Goal: Navigation & Orientation: Understand site structure

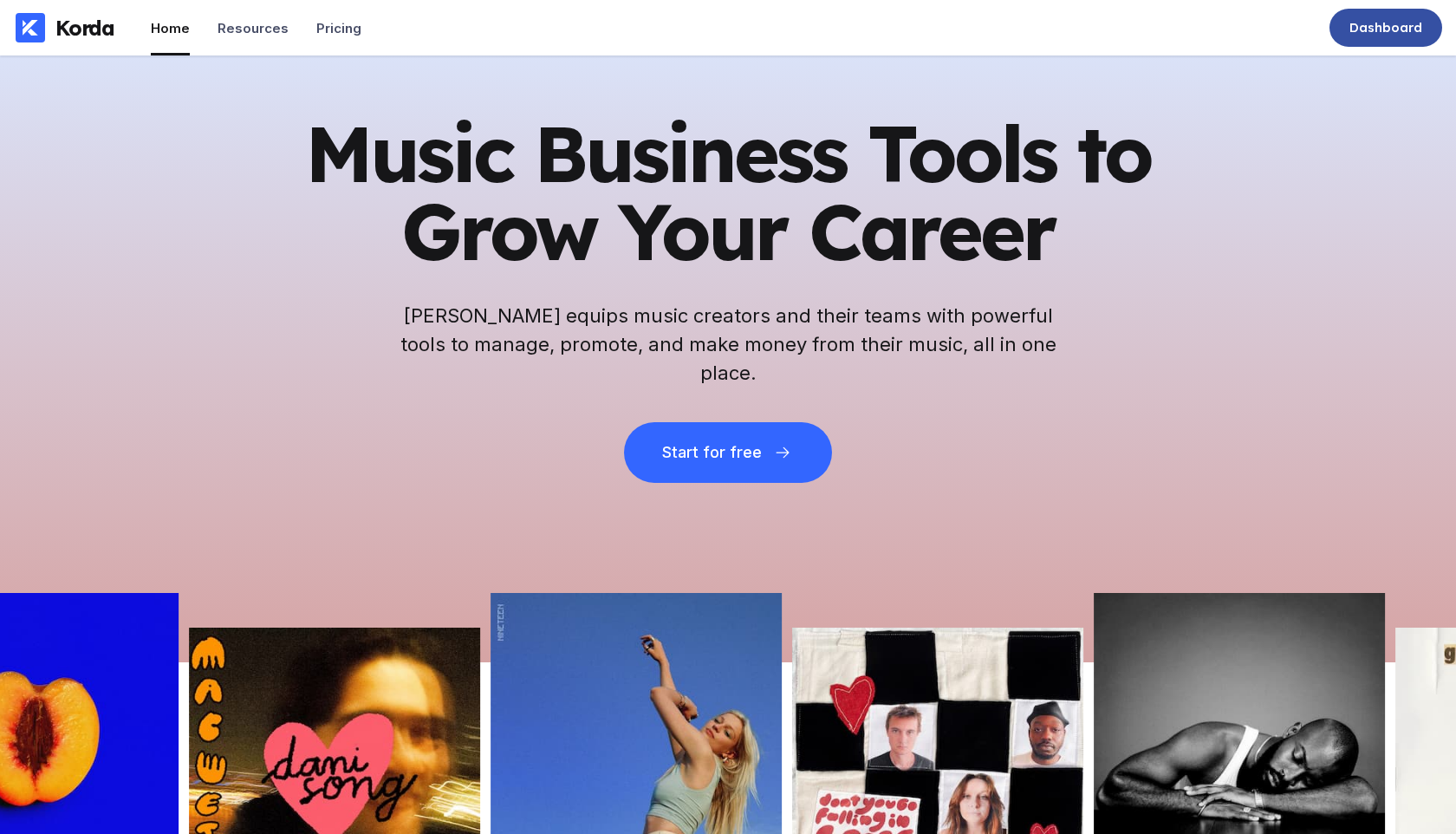
click at [1382, 29] on div "Dashboard" at bounding box center [1385, 27] width 73 height 17
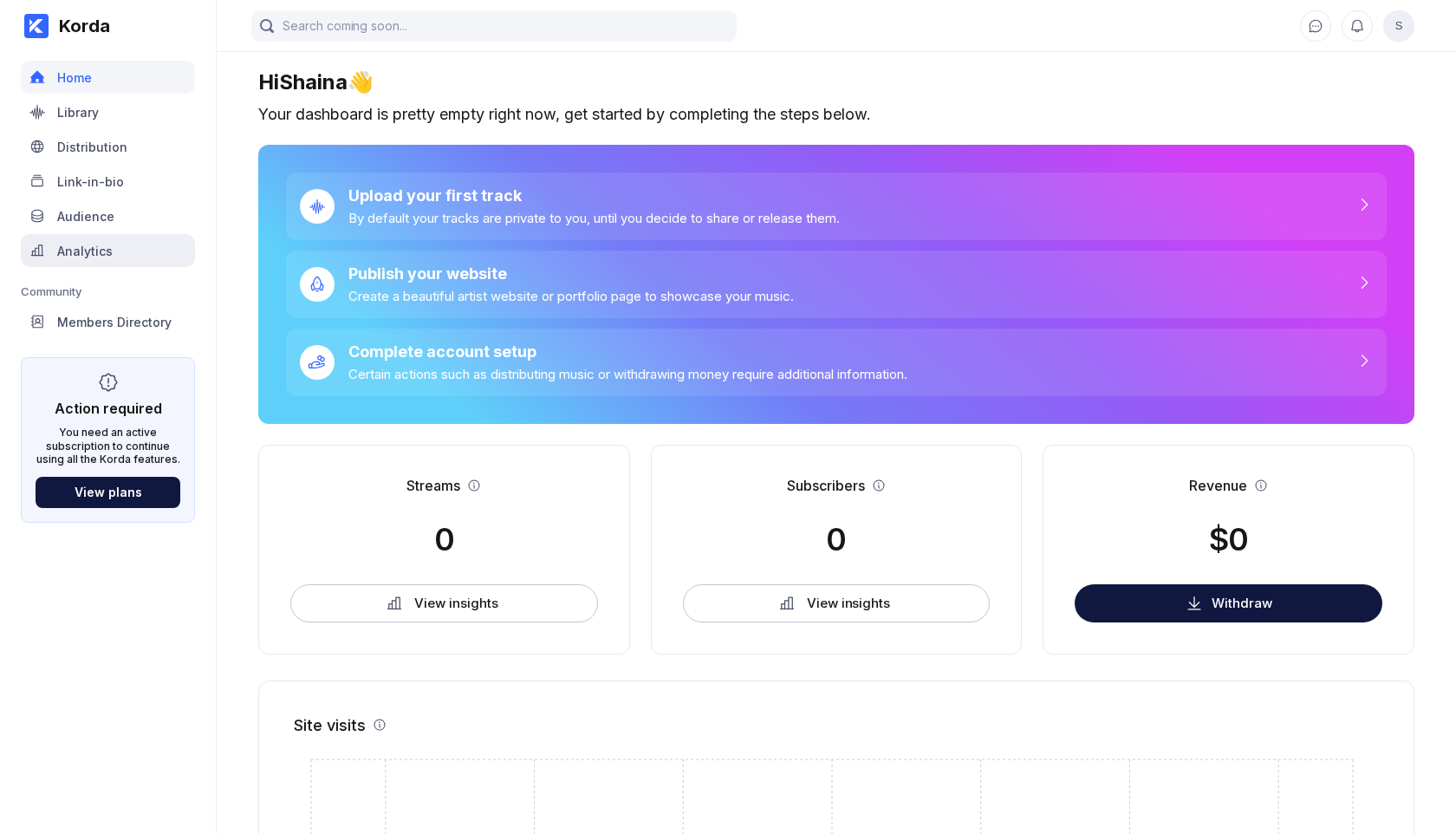
click at [97, 252] on div "Analytics" at bounding box center [85, 251] width 56 height 14
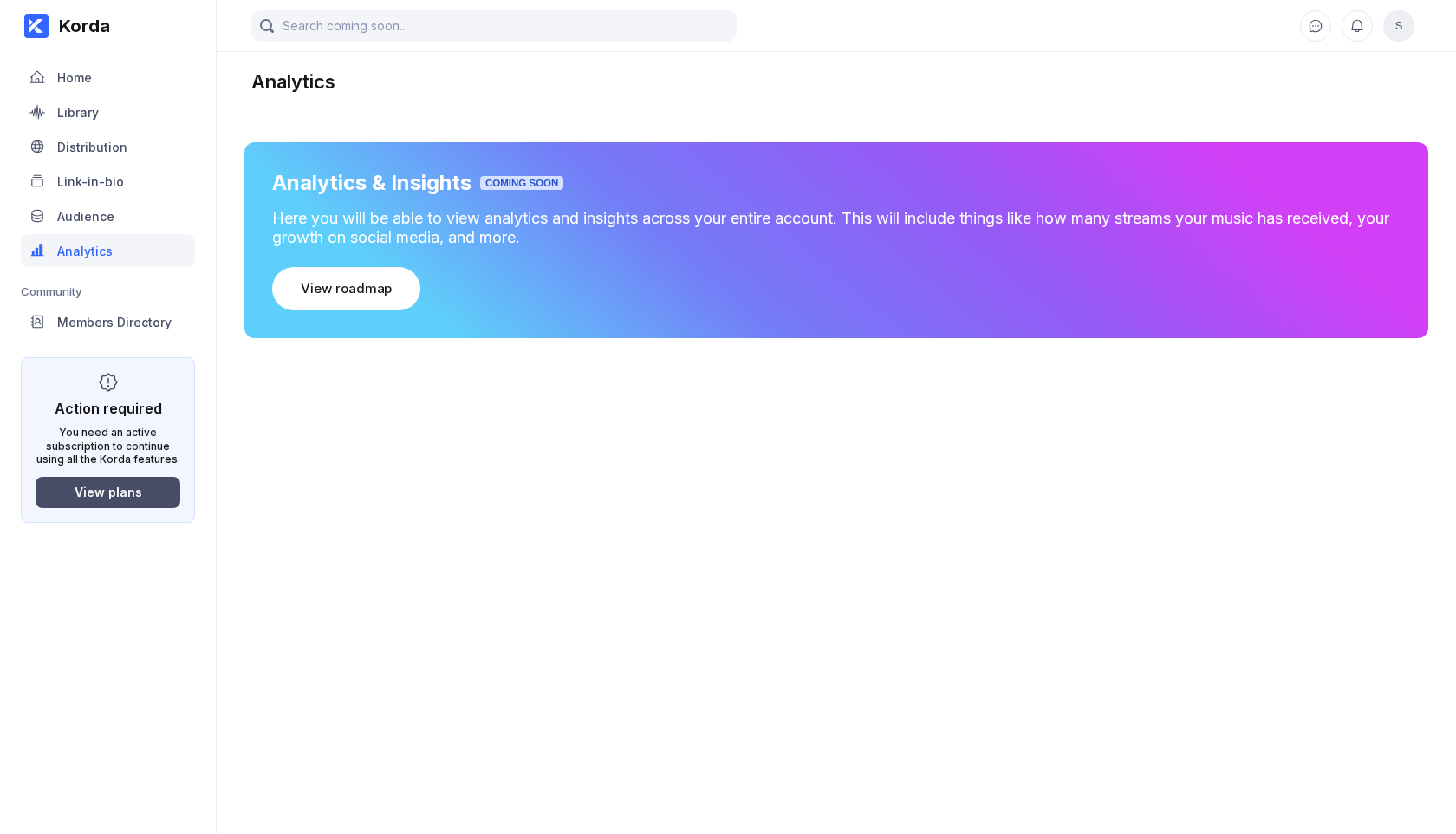
click at [131, 485] on div "View plans" at bounding box center [108, 492] width 67 height 14
click at [120, 83] on div "Home" at bounding box center [108, 76] width 174 height 33
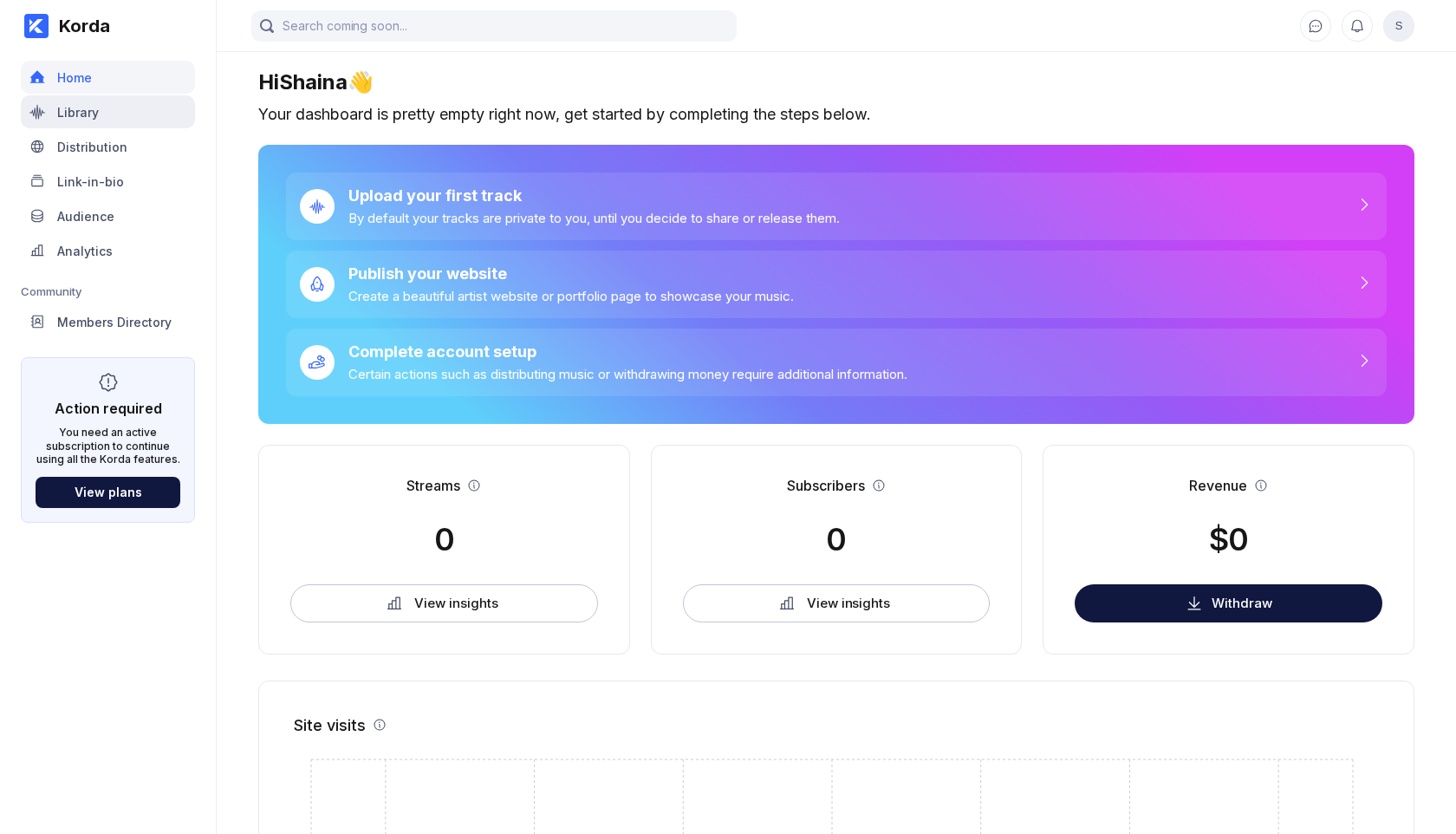
click at [133, 110] on div "Library" at bounding box center [108, 112] width 174 height 33
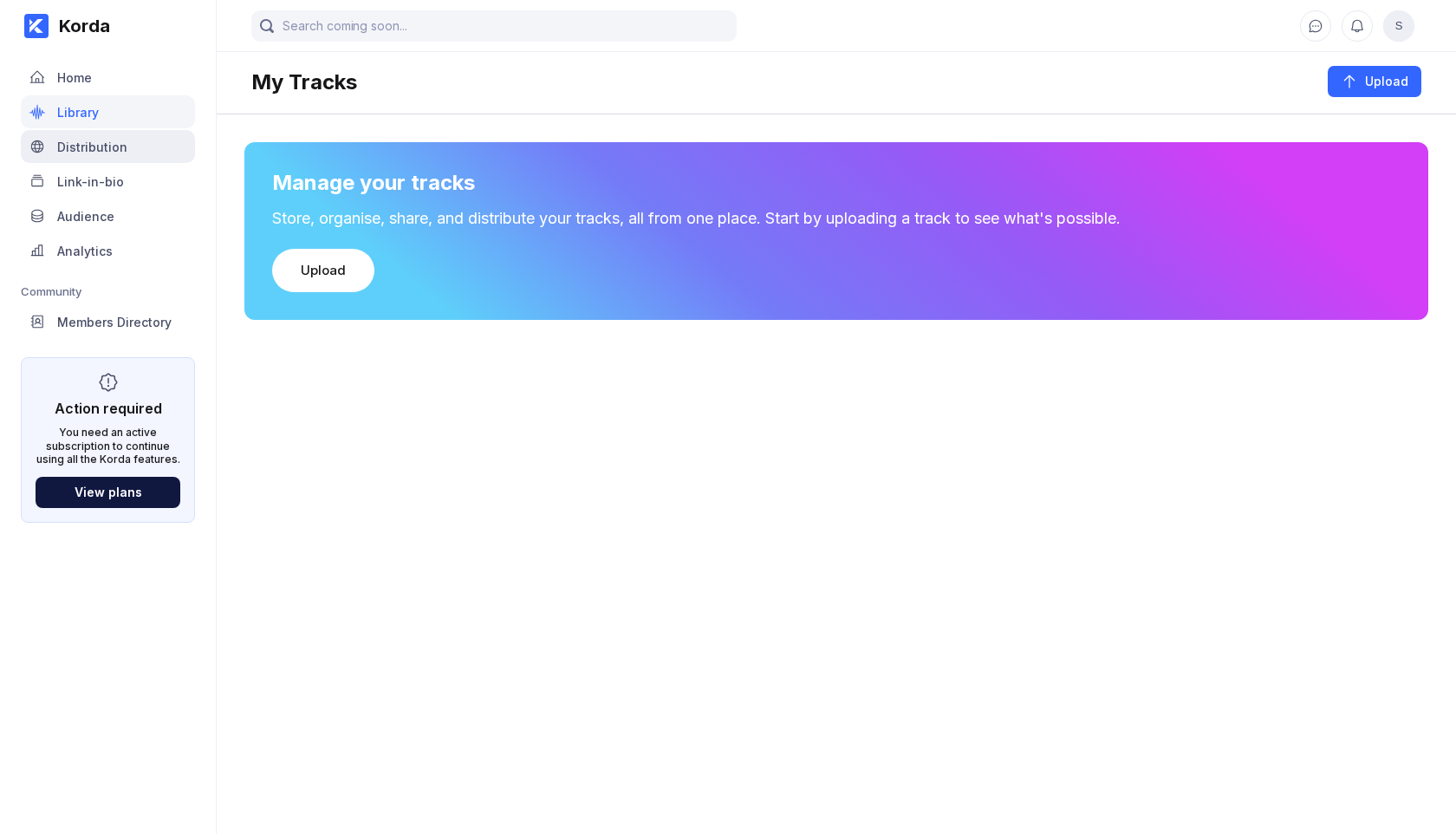
click at [106, 146] on div "Distribution" at bounding box center [93, 147] width 70 height 14
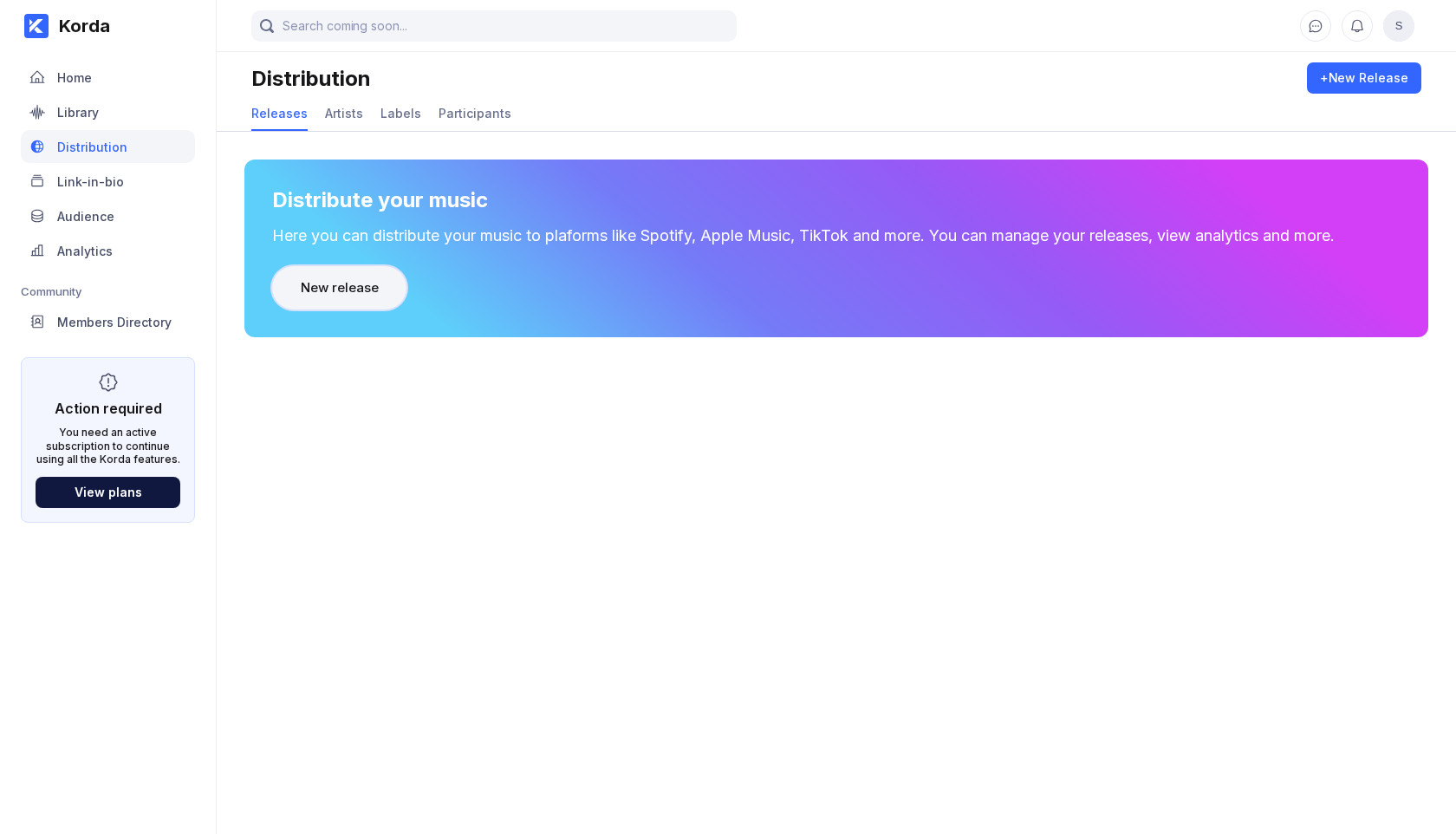
click at [364, 292] on div "New release" at bounding box center [339, 287] width 77 height 17
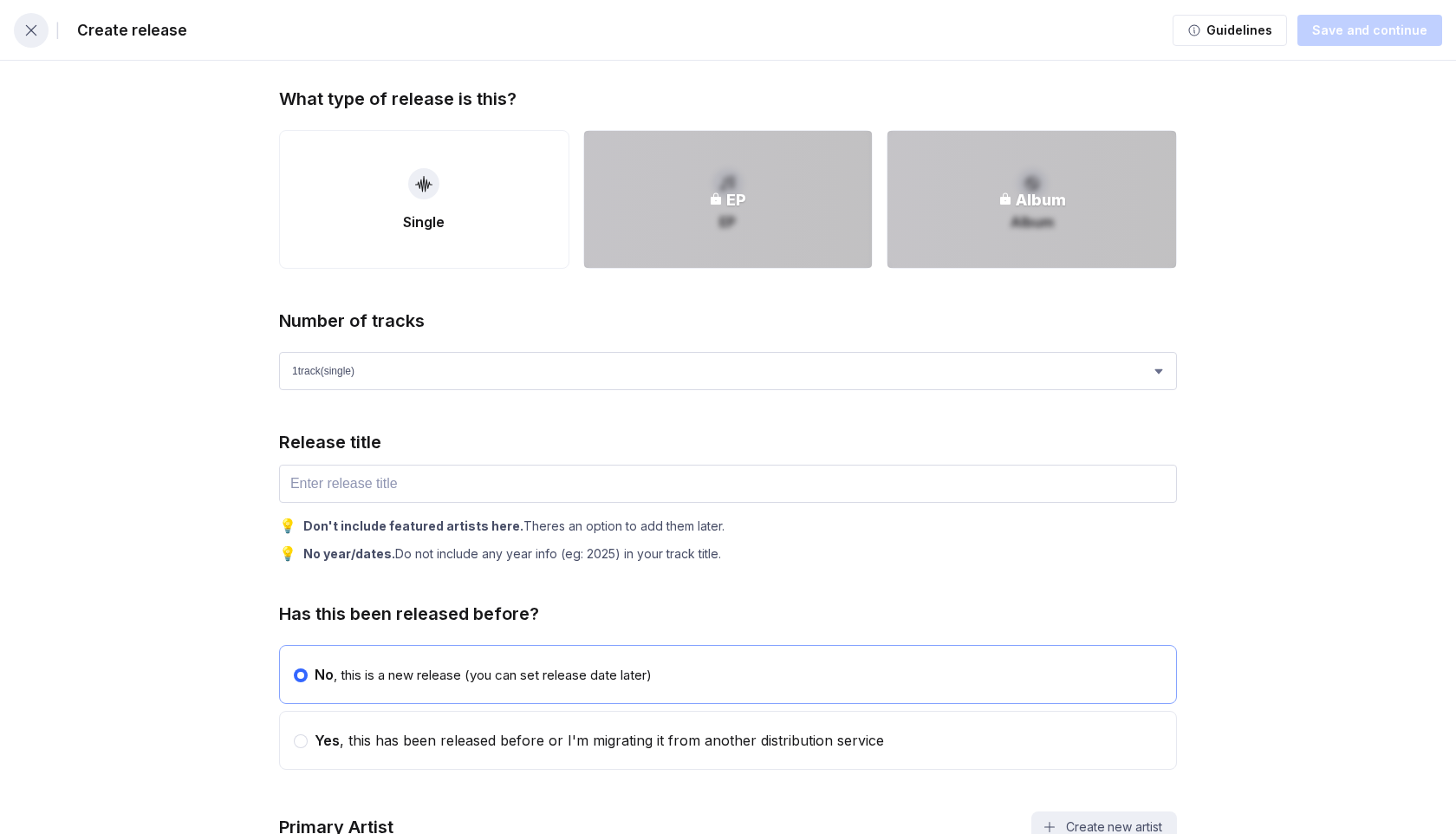
click at [38, 31] on icon "button" at bounding box center [31, 30] width 17 height 17
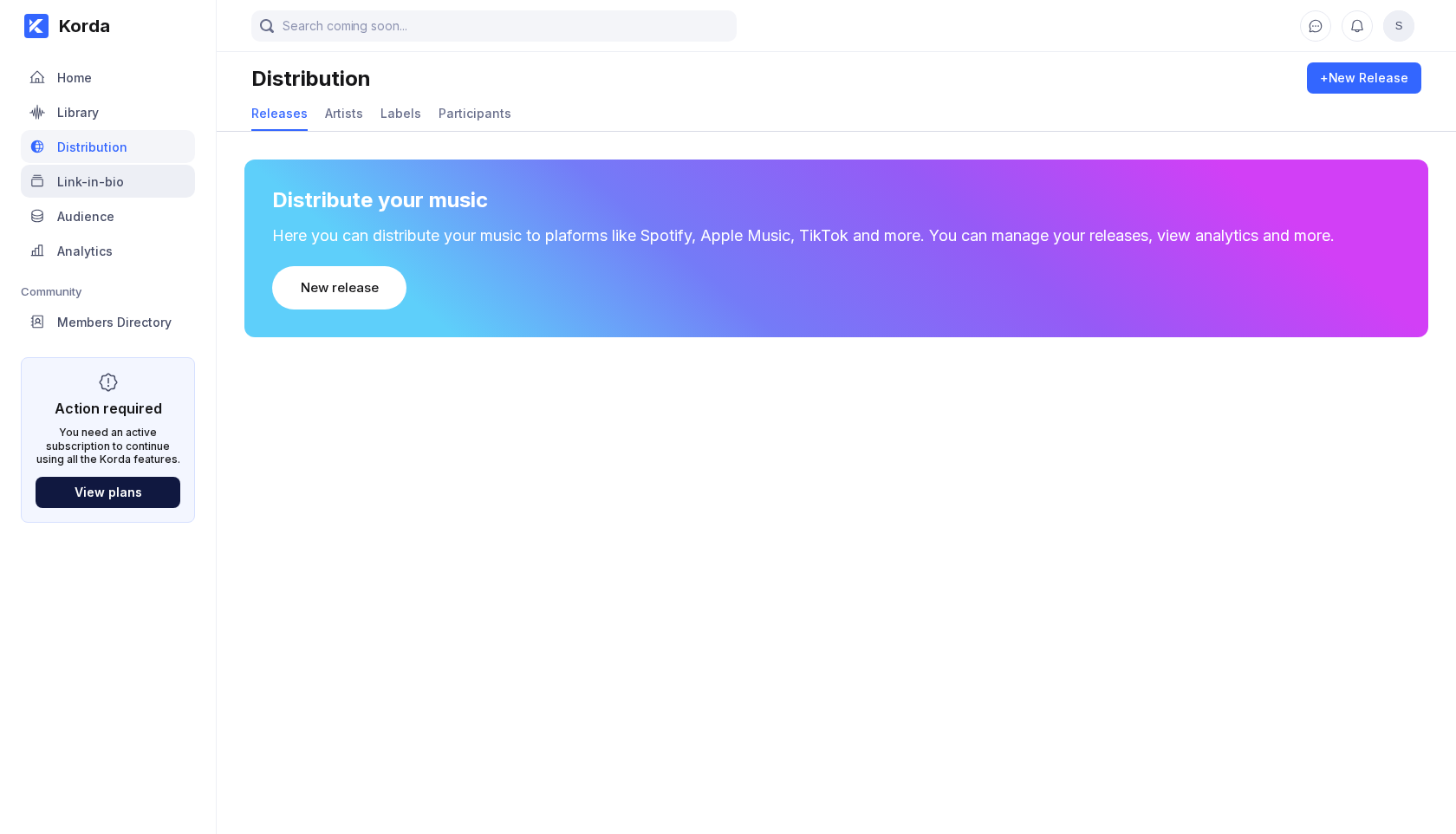
click at [93, 183] on div "Link-in-bio" at bounding box center [91, 182] width 67 height 14
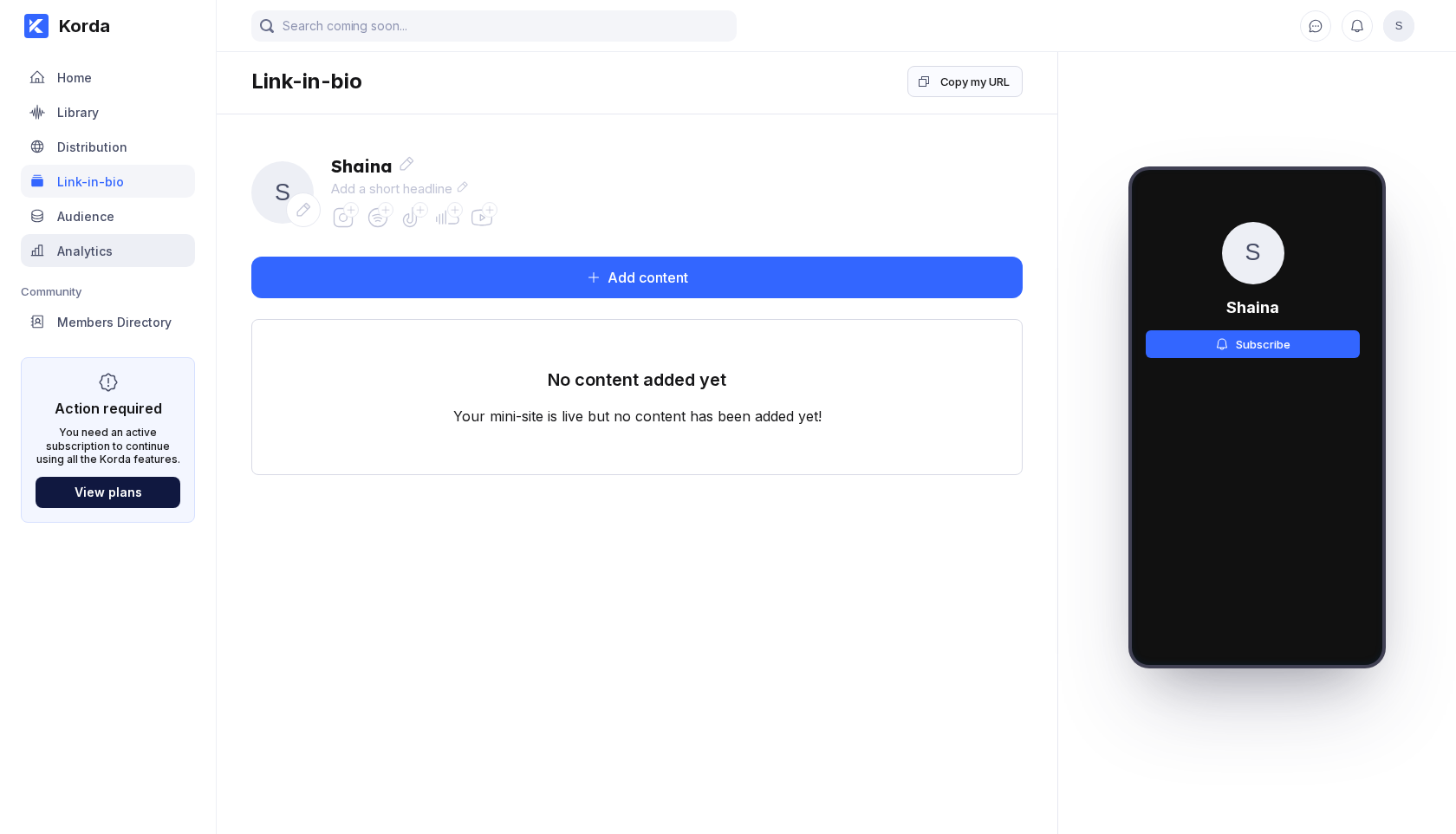
click at [90, 241] on div "Analytics" at bounding box center [108, 250] width 174 height 33
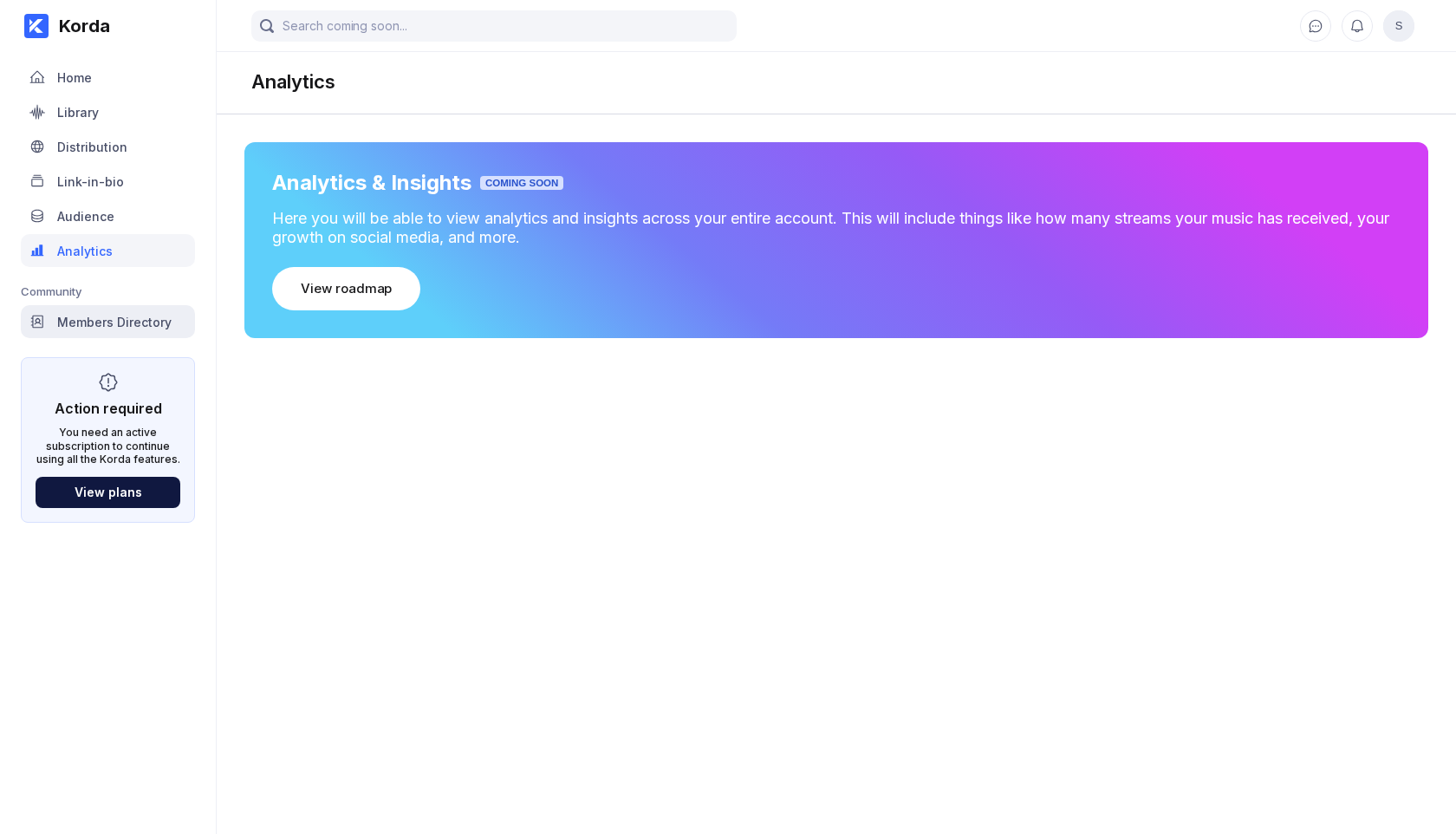
click at [104, 322] on div "Members Directory" at bounding box center [114, 322] width 114 height 14
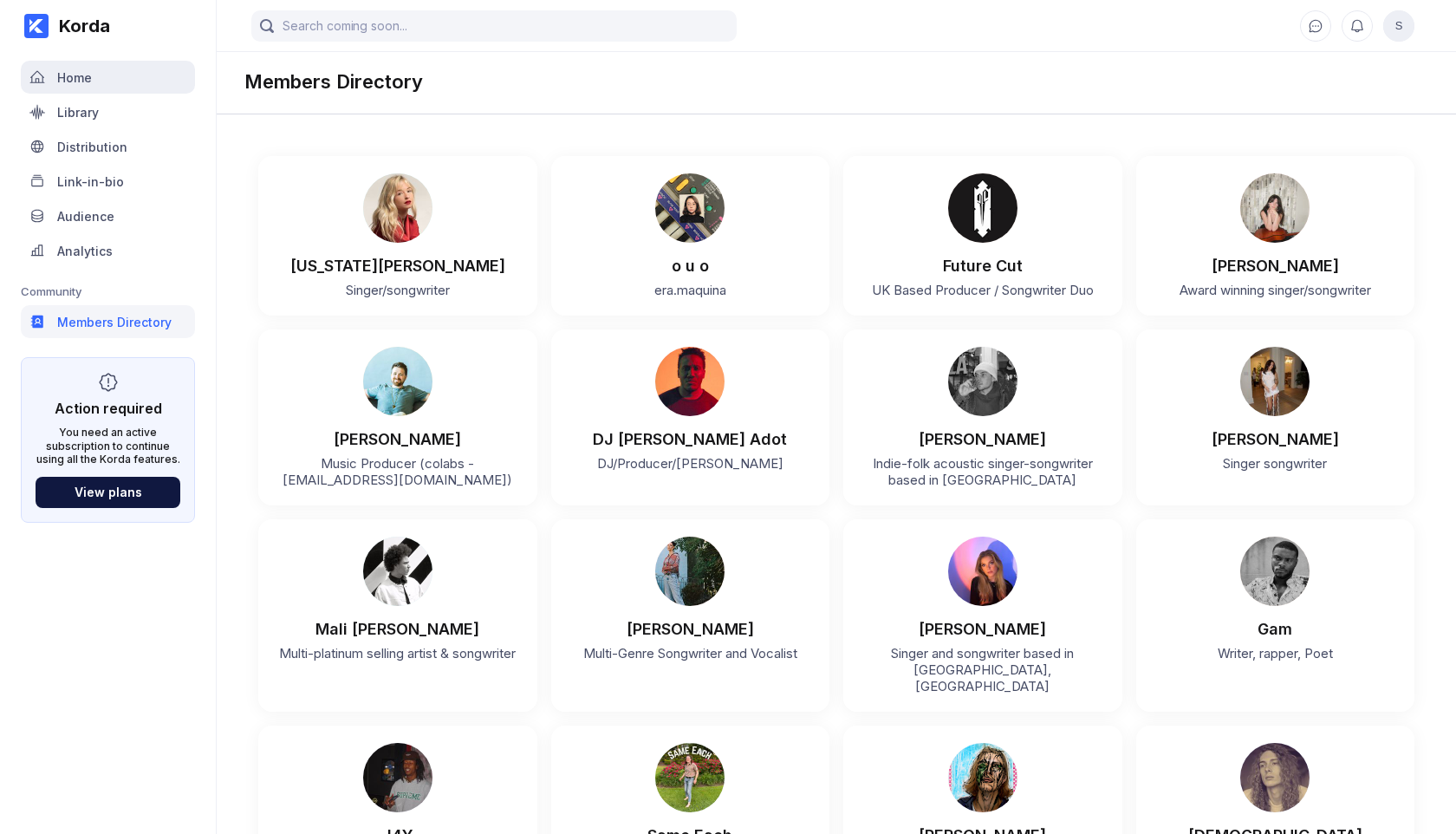
click at [72, 76] on div "Home" at bounding box center [75, 77] width 35 height 14
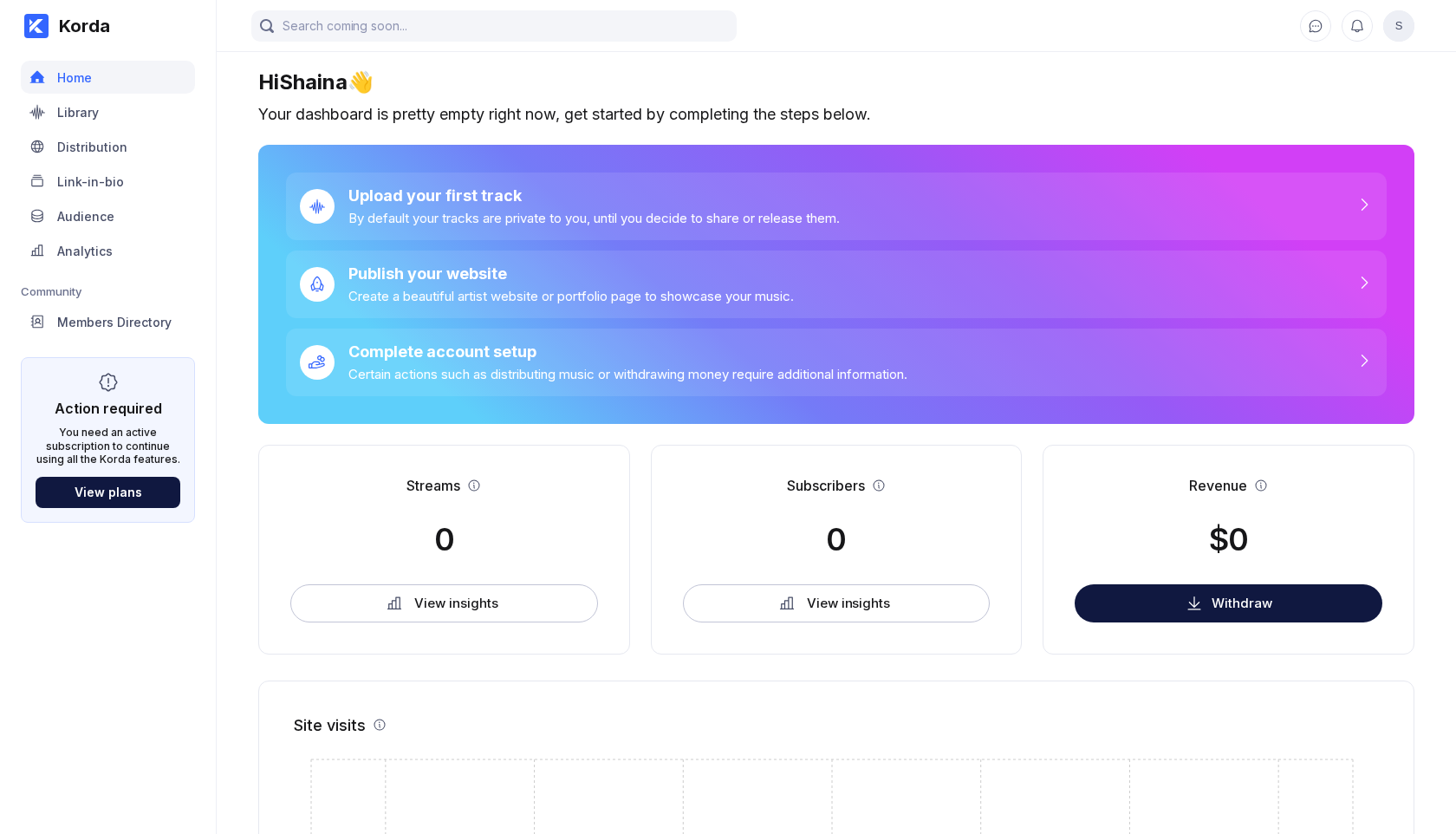
click at [1401, 30] on span "S" at bounding box center [1398, 26] width 31 height 31
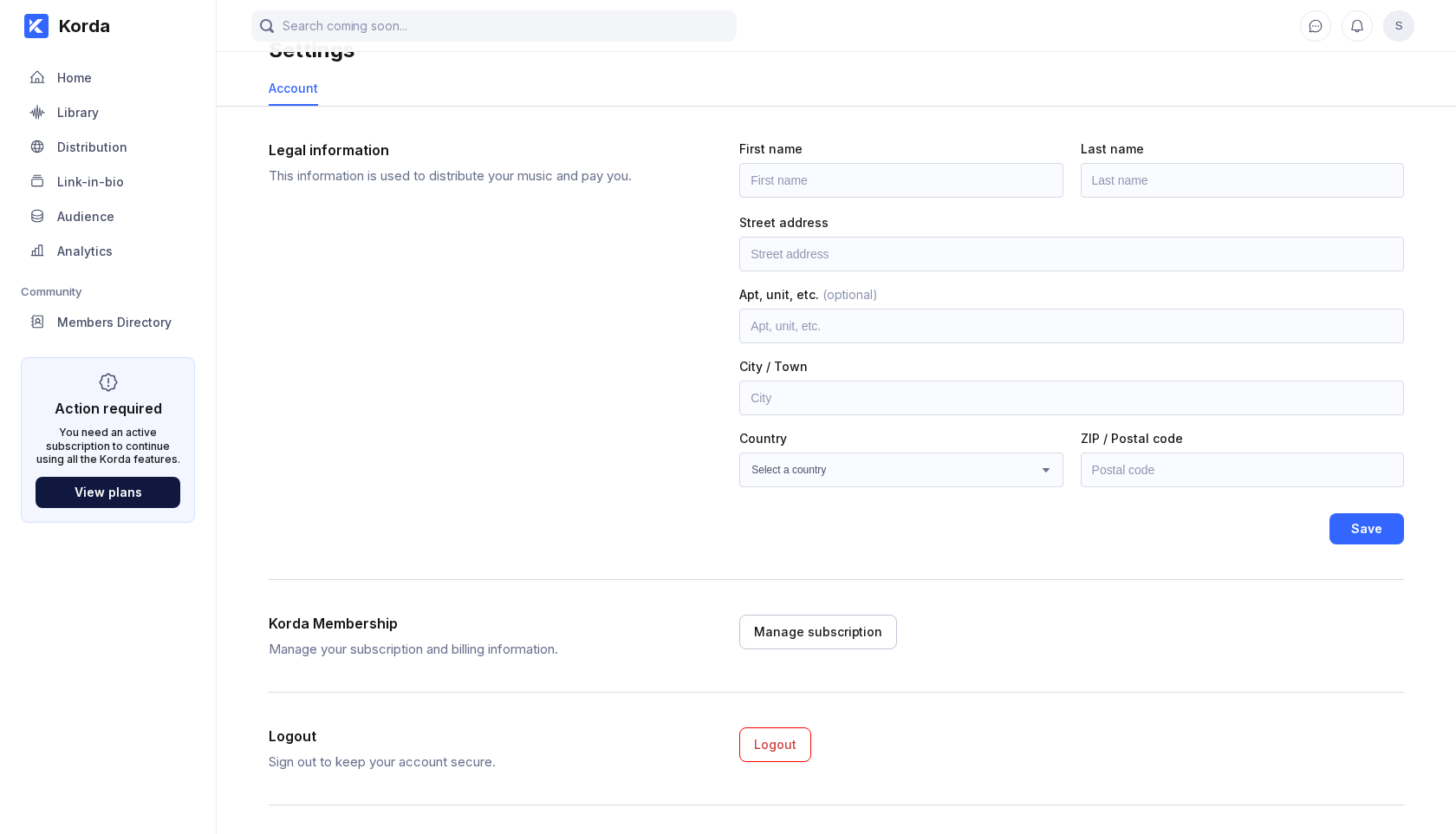
scroll to position [36, 0]
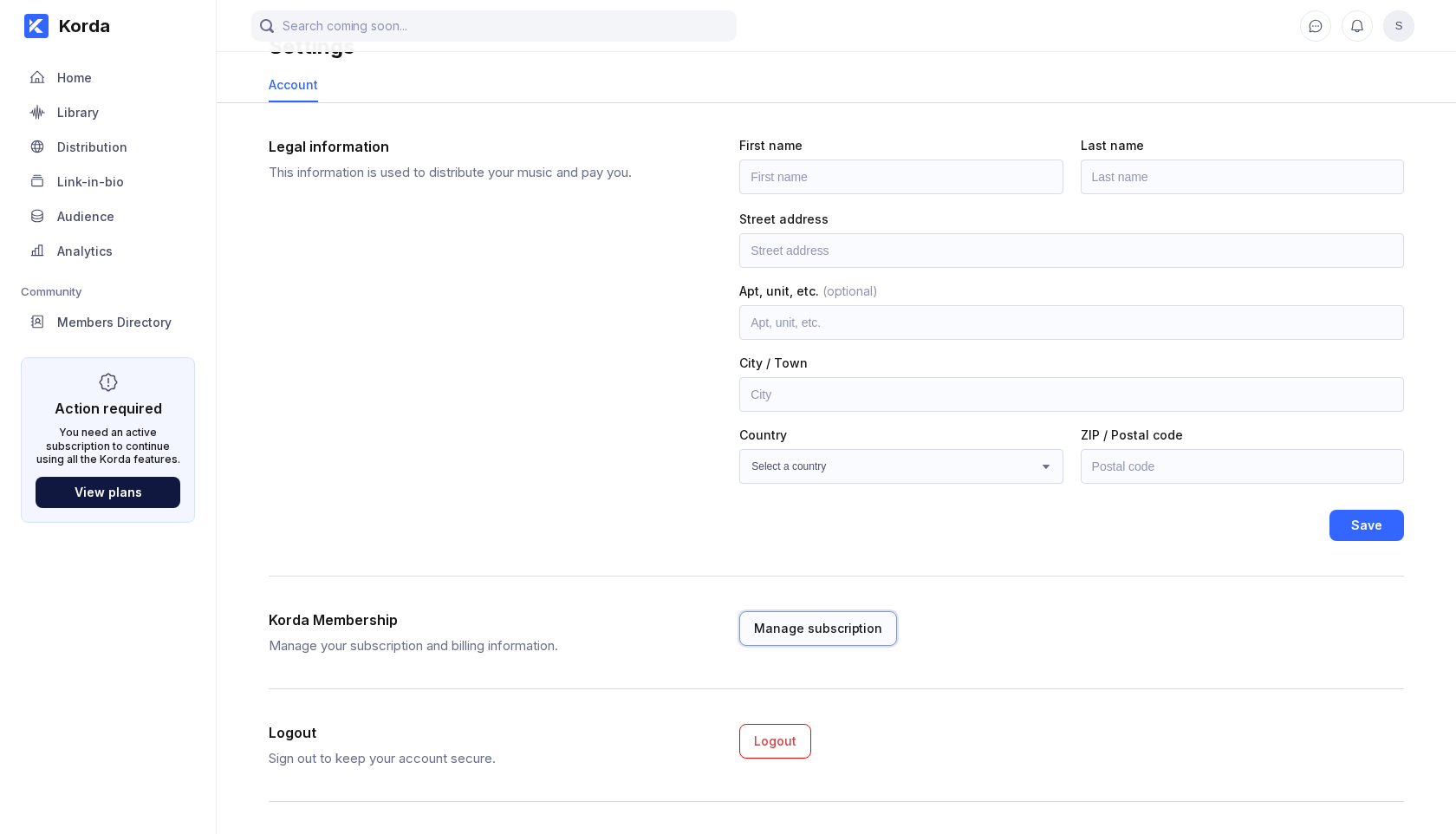
click at [851, 623] on div "Manage subscription" at bounding box center [817, 628] width 129 height 17
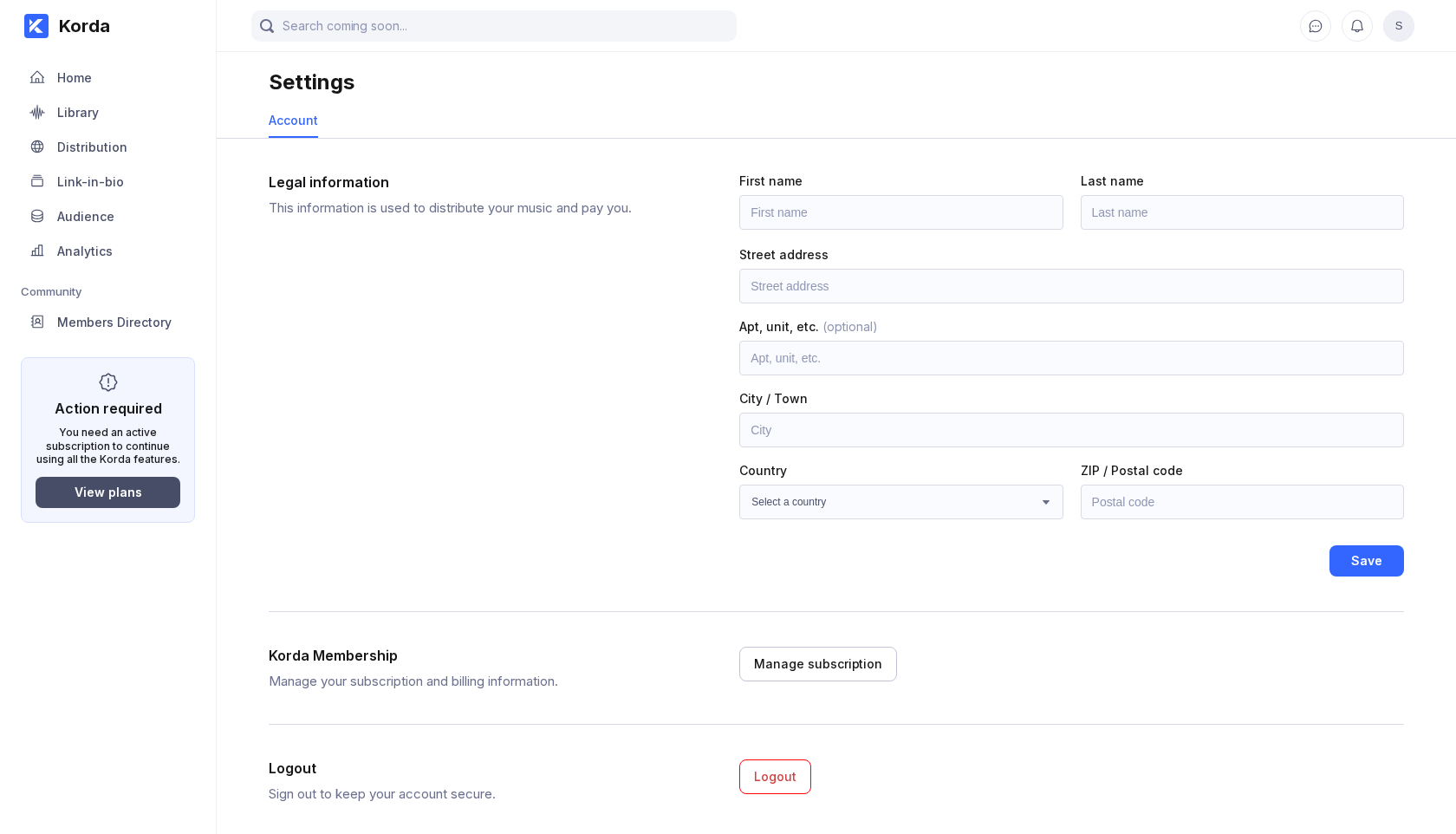
click at [126, 494] on div "View plans" at bounding box center [108, 492] width 67 height 14
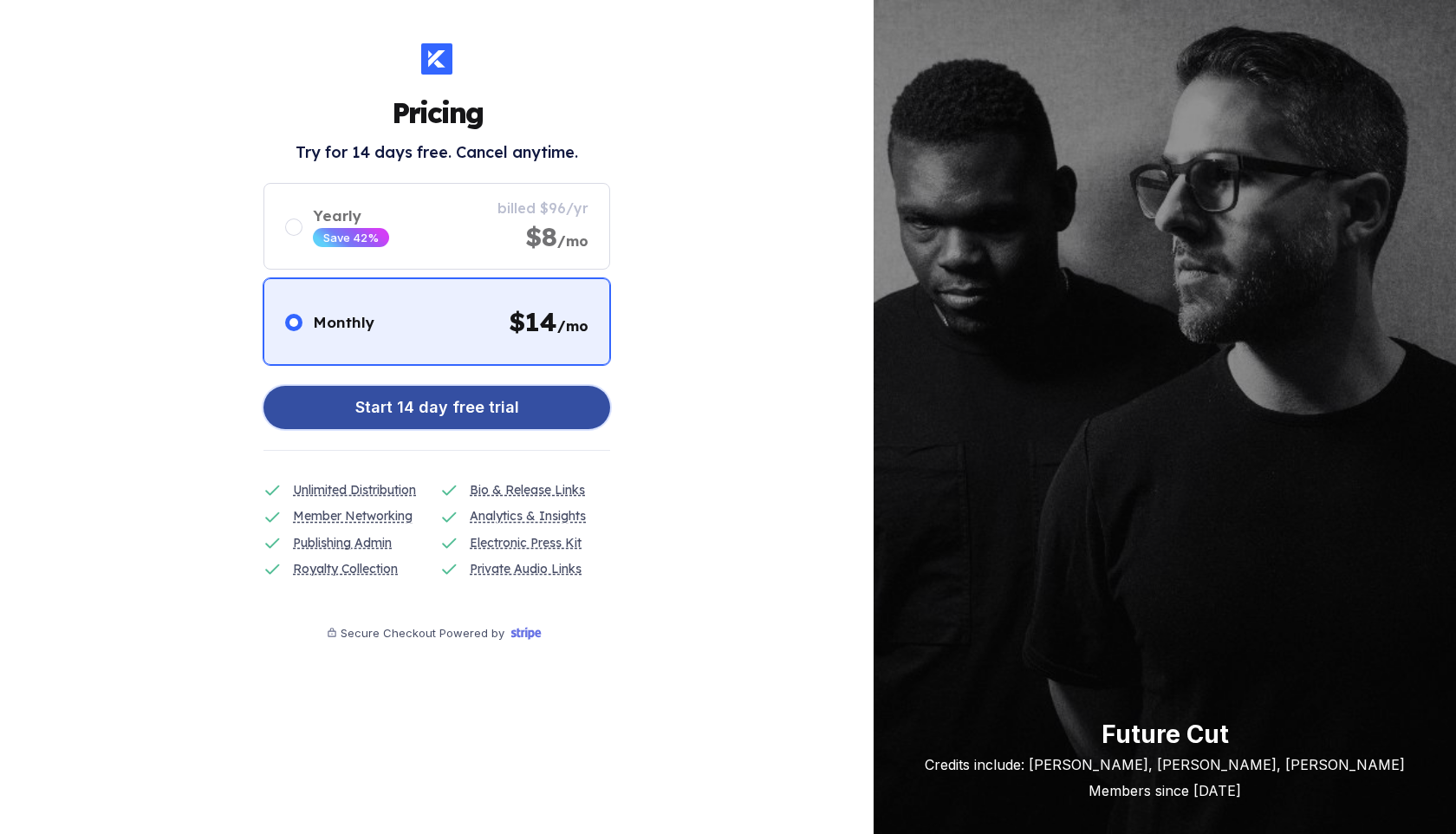
click at [542, 409] on button "Start 14 day free trial" at bounding box center [436, 408] width 346 height 43
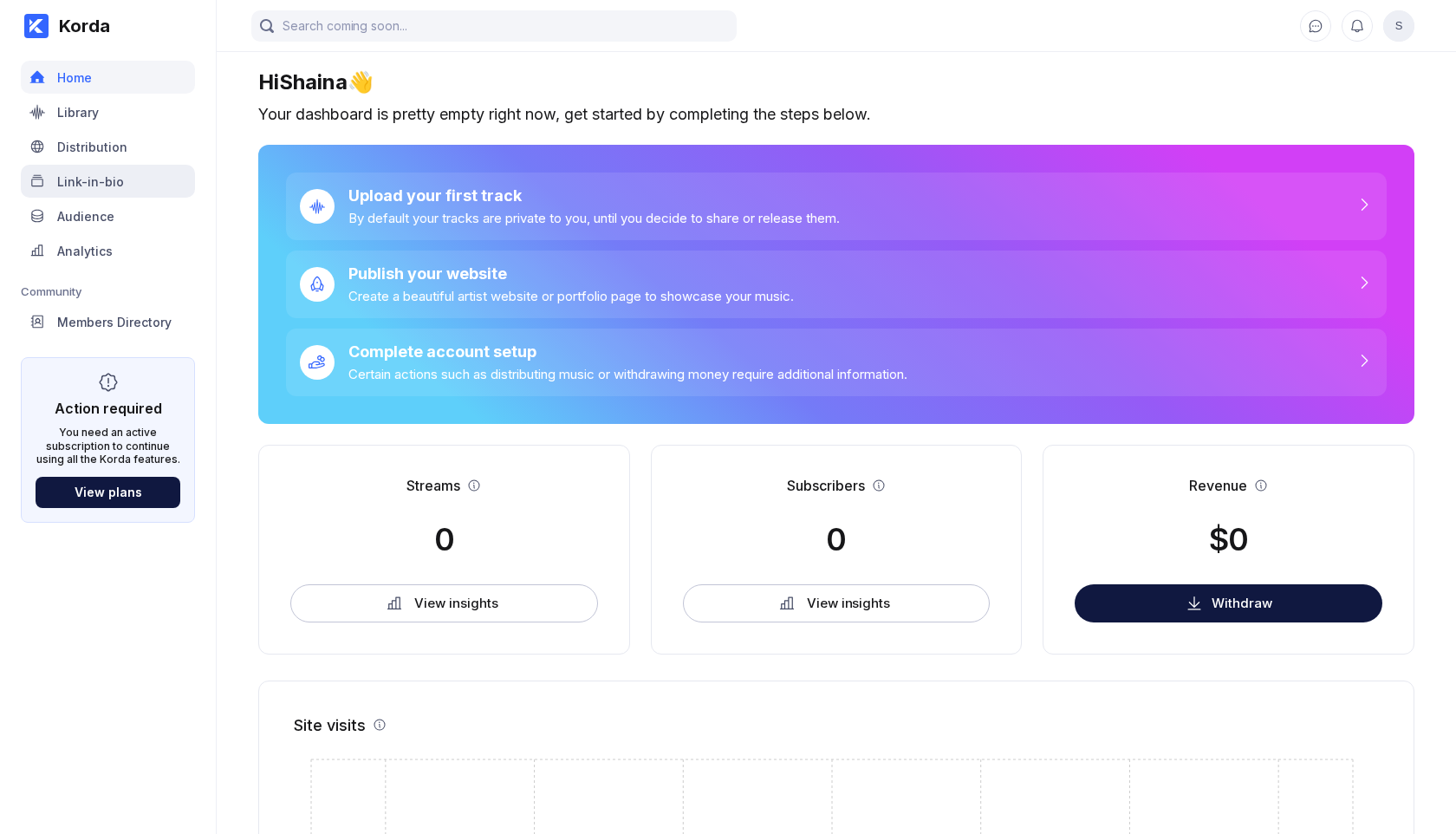
click at [92, 184] on div "Link-in-bio" at bounding box center [91, 182] width 67 height 14
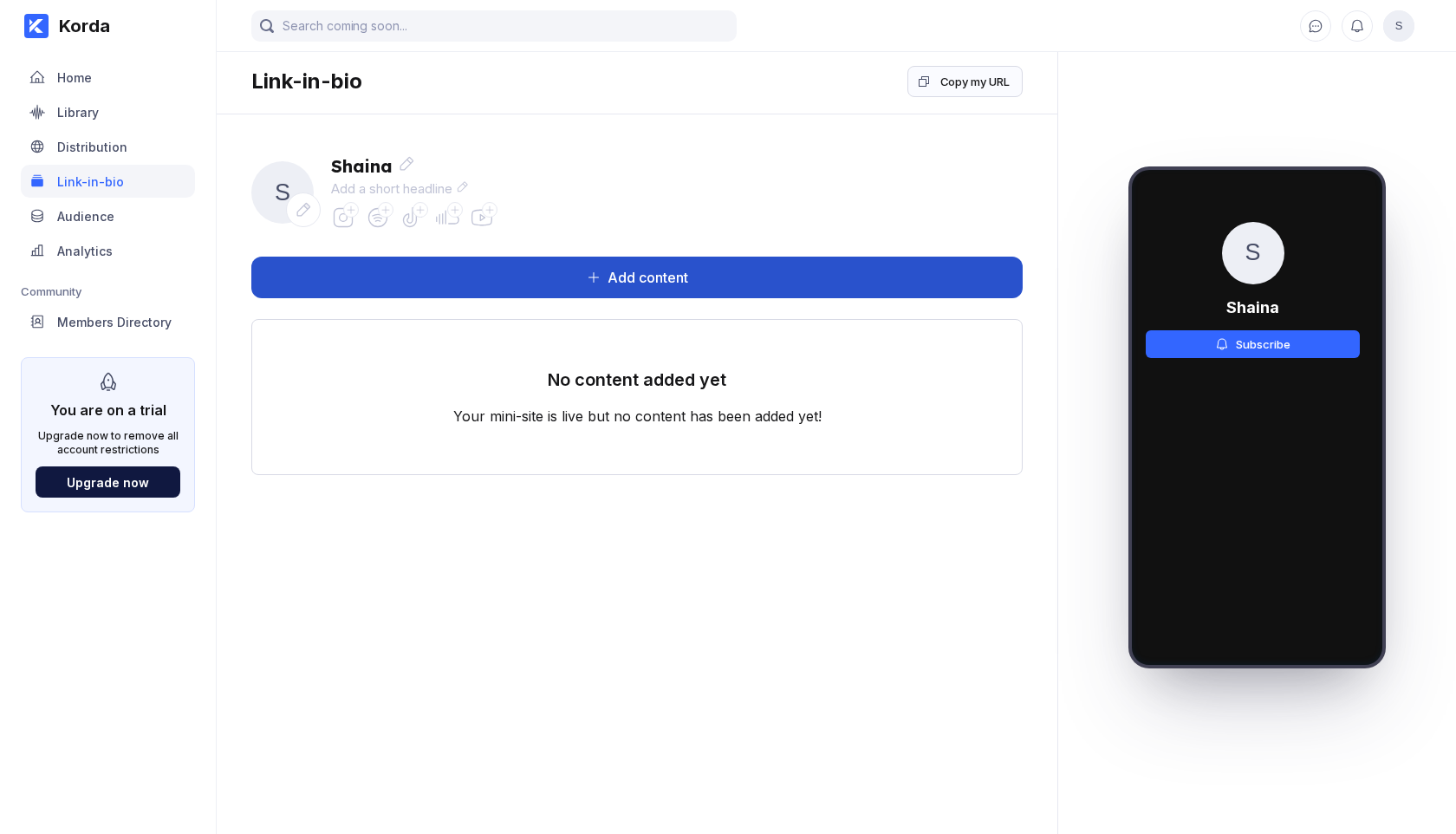
click at [622, 277] on div "Add content" at bounding box center [644, 277] width 87 height 17
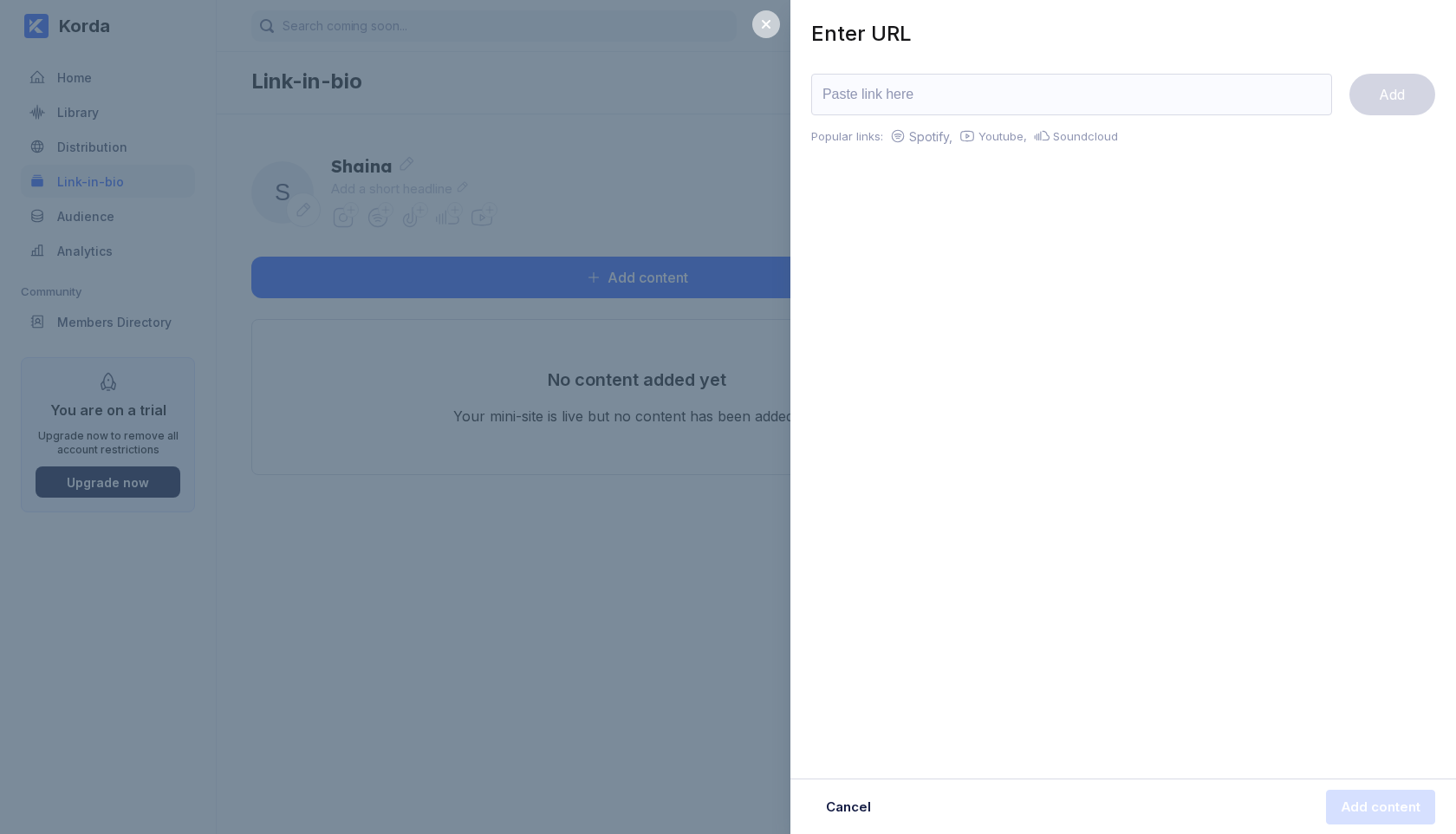
click at [767, 23] on icon at bounding box center [766, 24] width 9 height 9
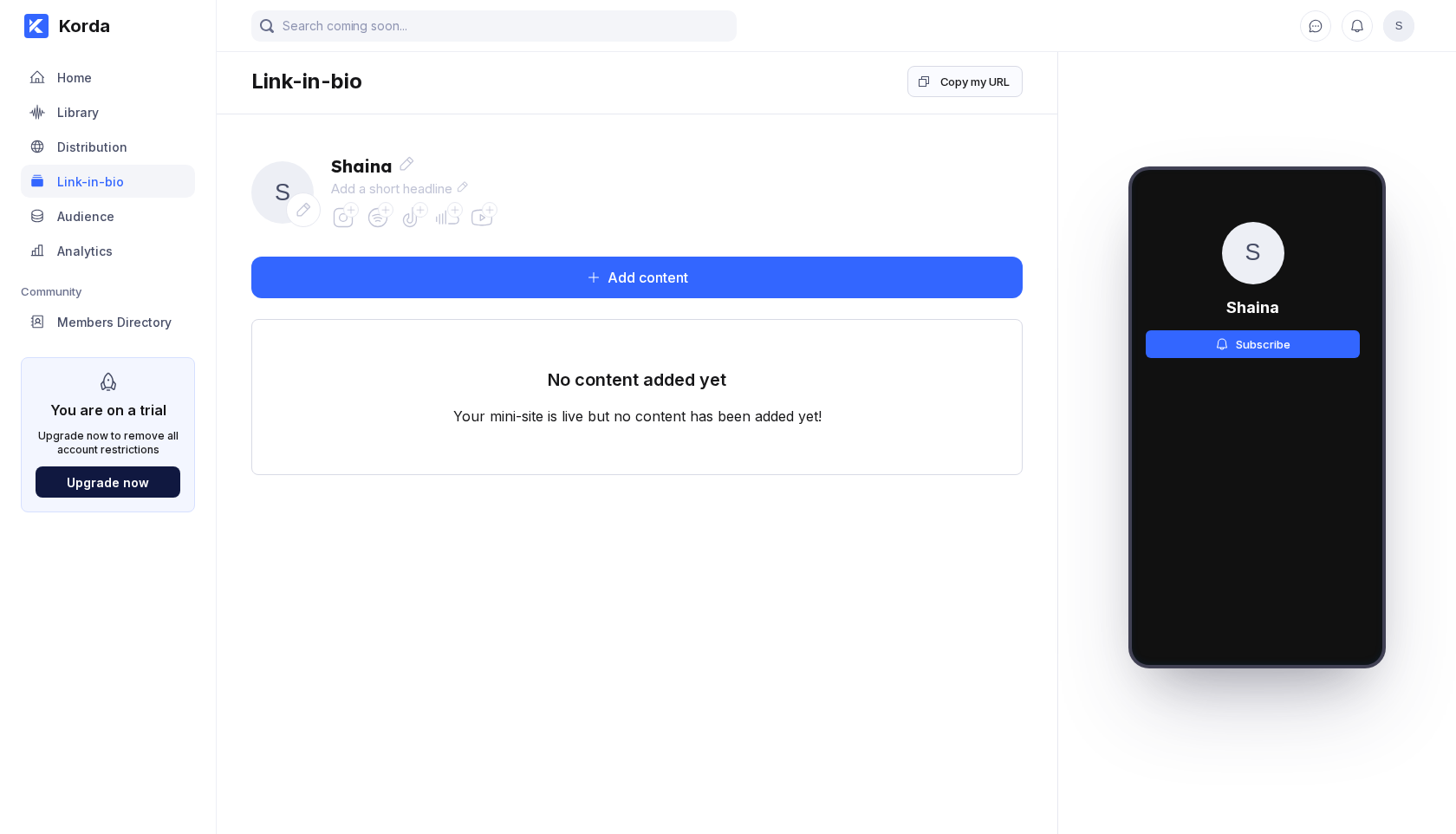
click at [350, 211] on icon at bounding box center [351, 210] width 11 height 11
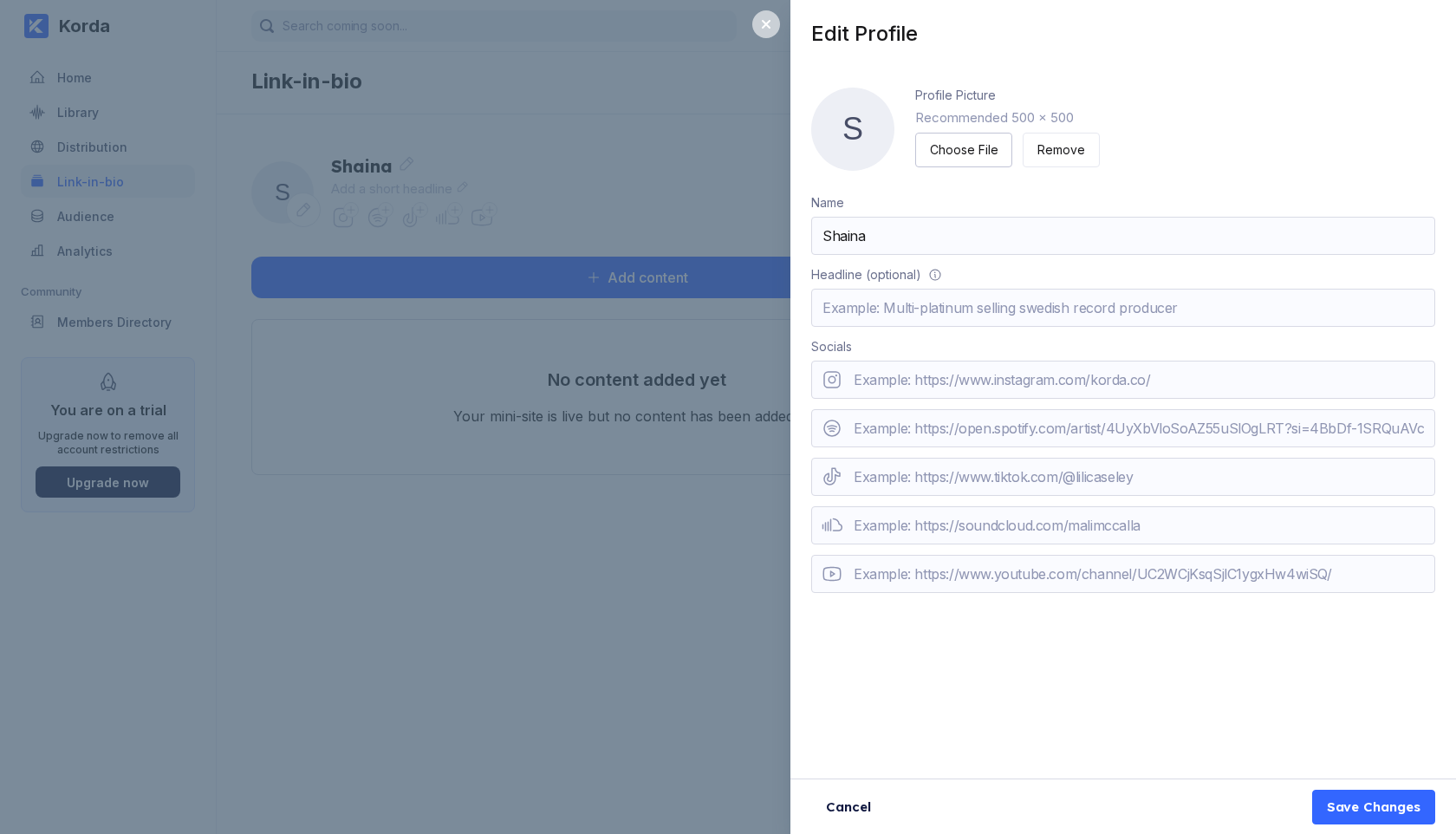
click at [767, 30] on icon at bounding box center [765, 23] width 13 height 13
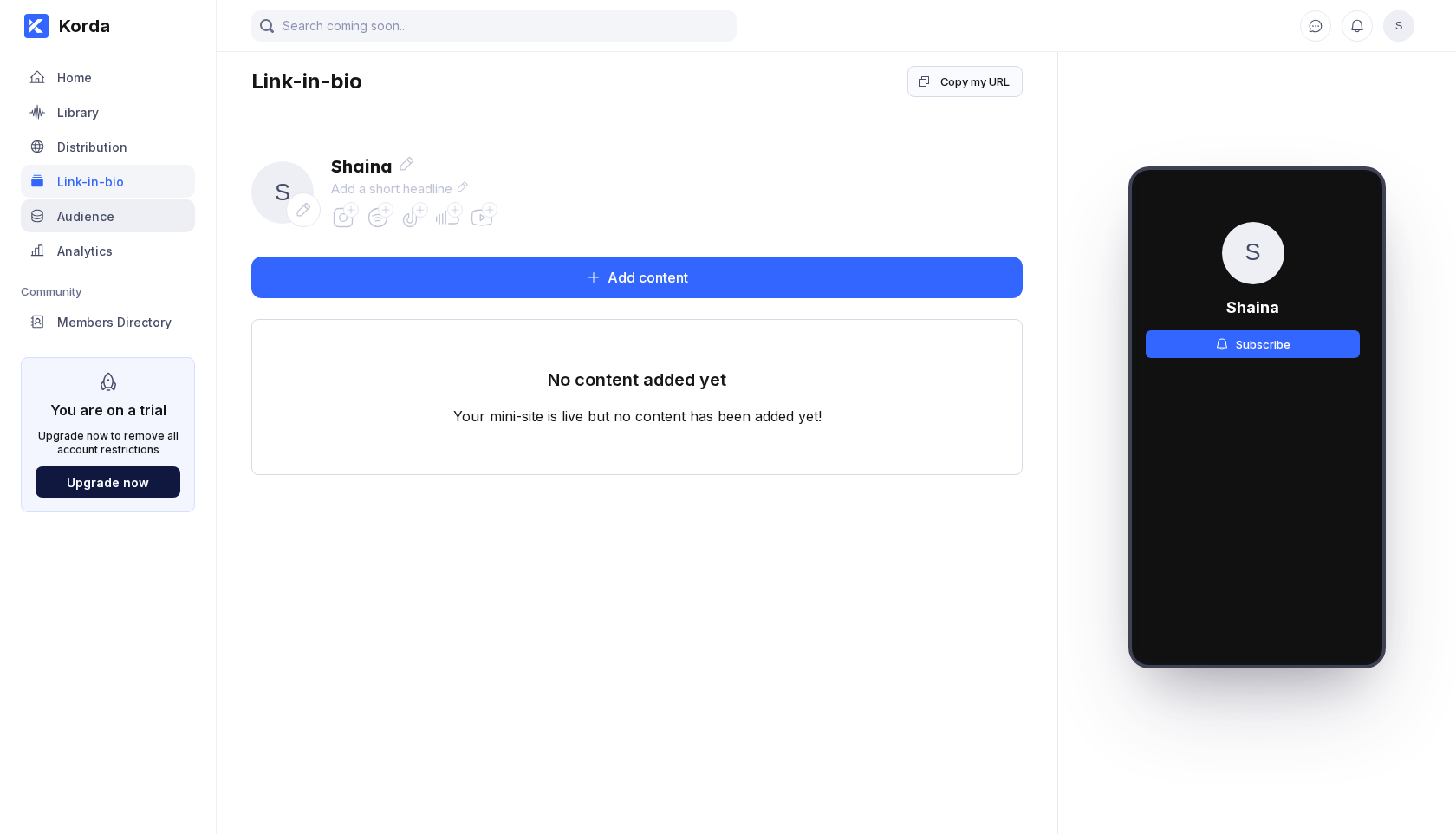
click at [94, 217] on div "Audience" at bounding box center [86, 216] width 58 height 14
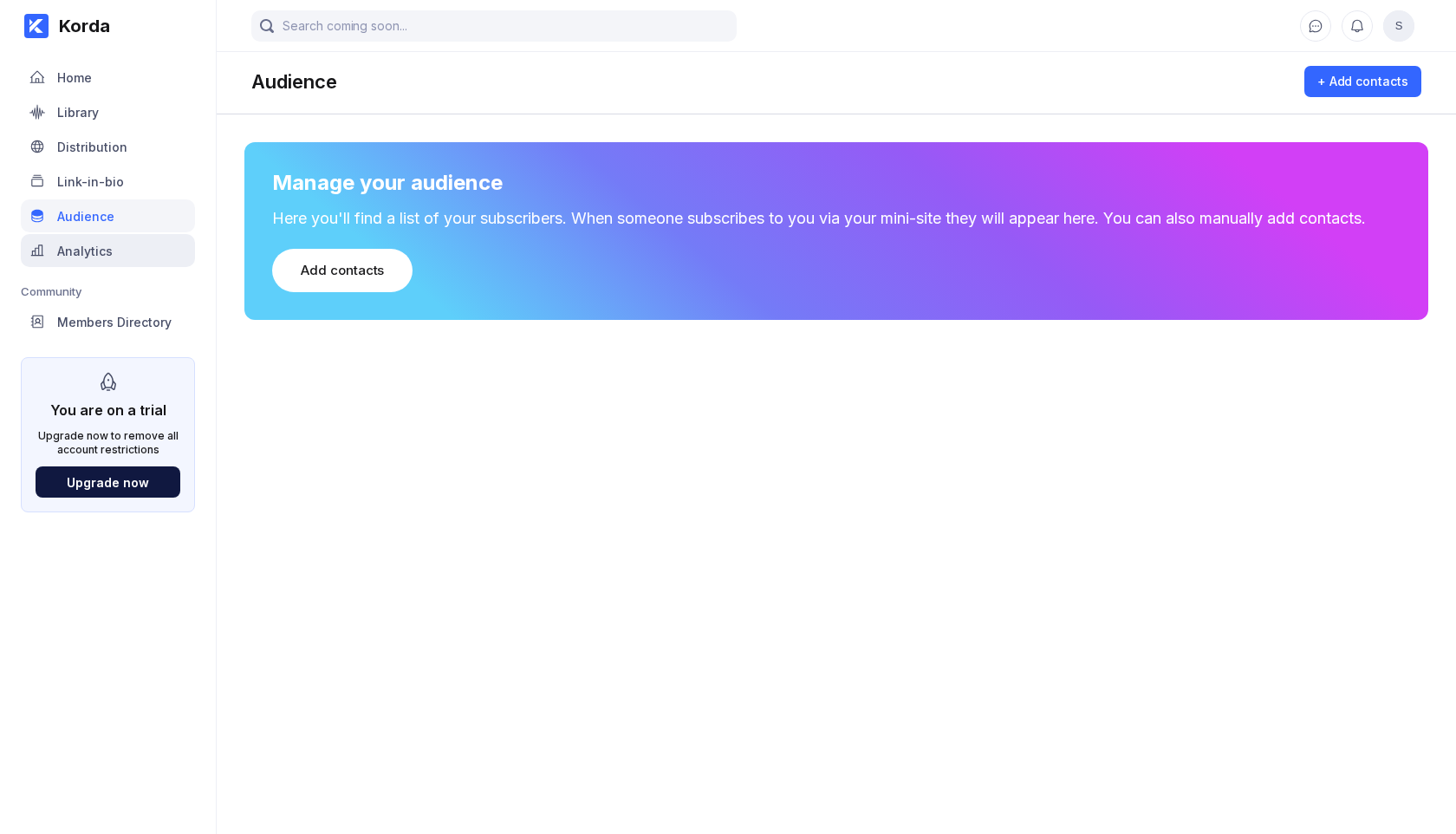
click at [87, 249] on div "Analytics" at bounding box center [85, 251] width 56 height 14
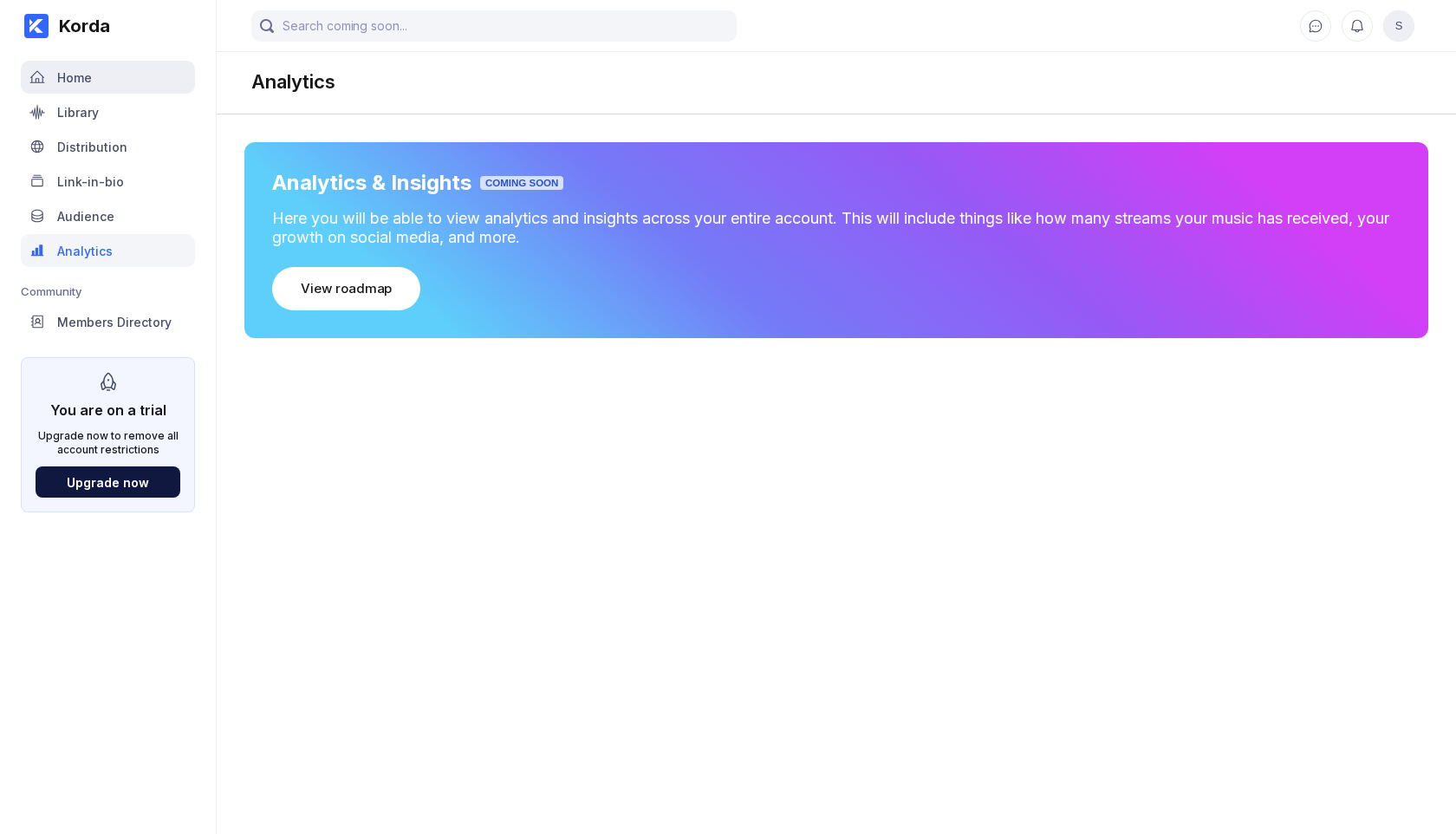
click at [125, 76] on div "Home" at bounding box center [108, 76] width 174 height 33
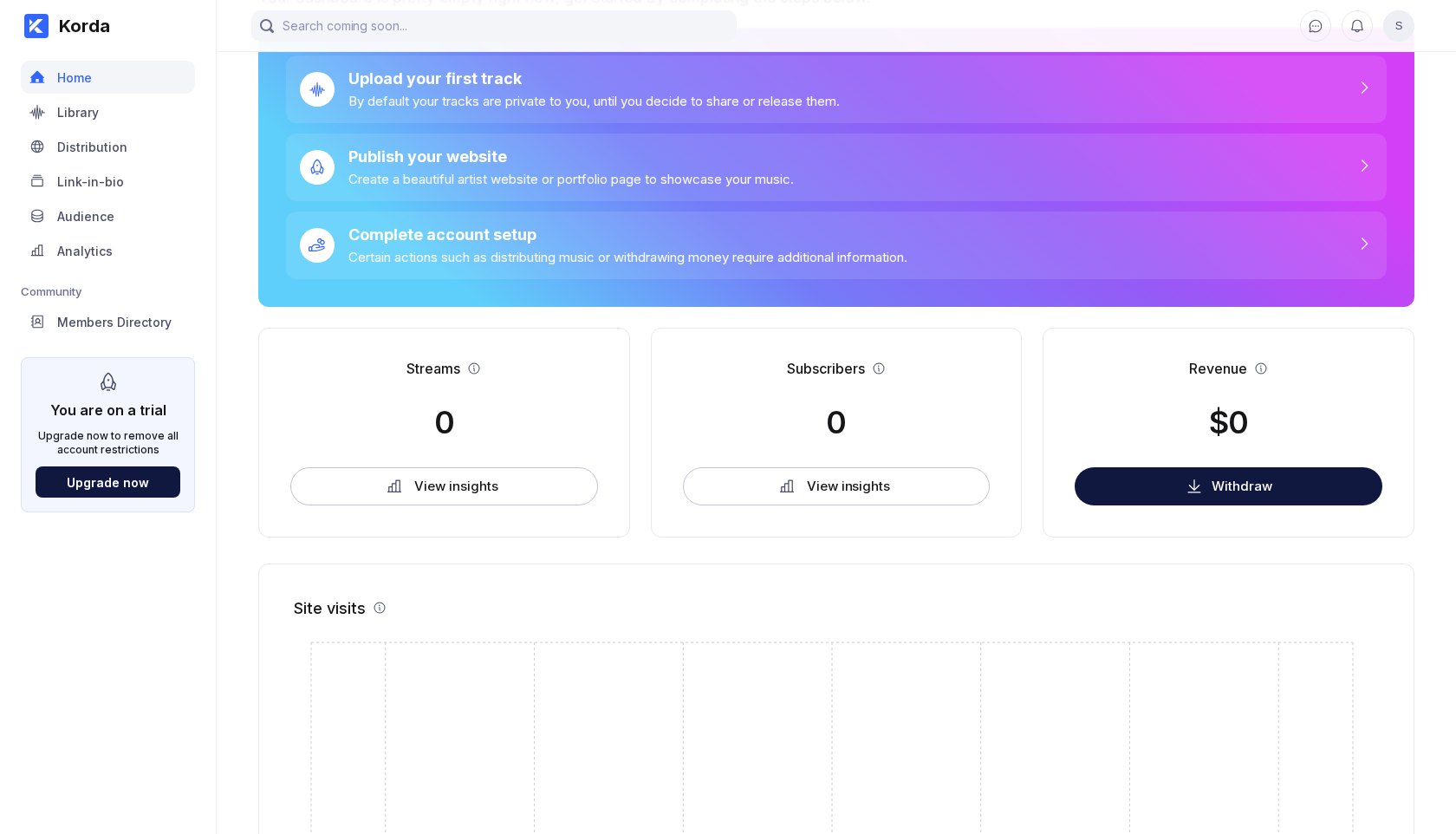
scroll to position [6, 0]
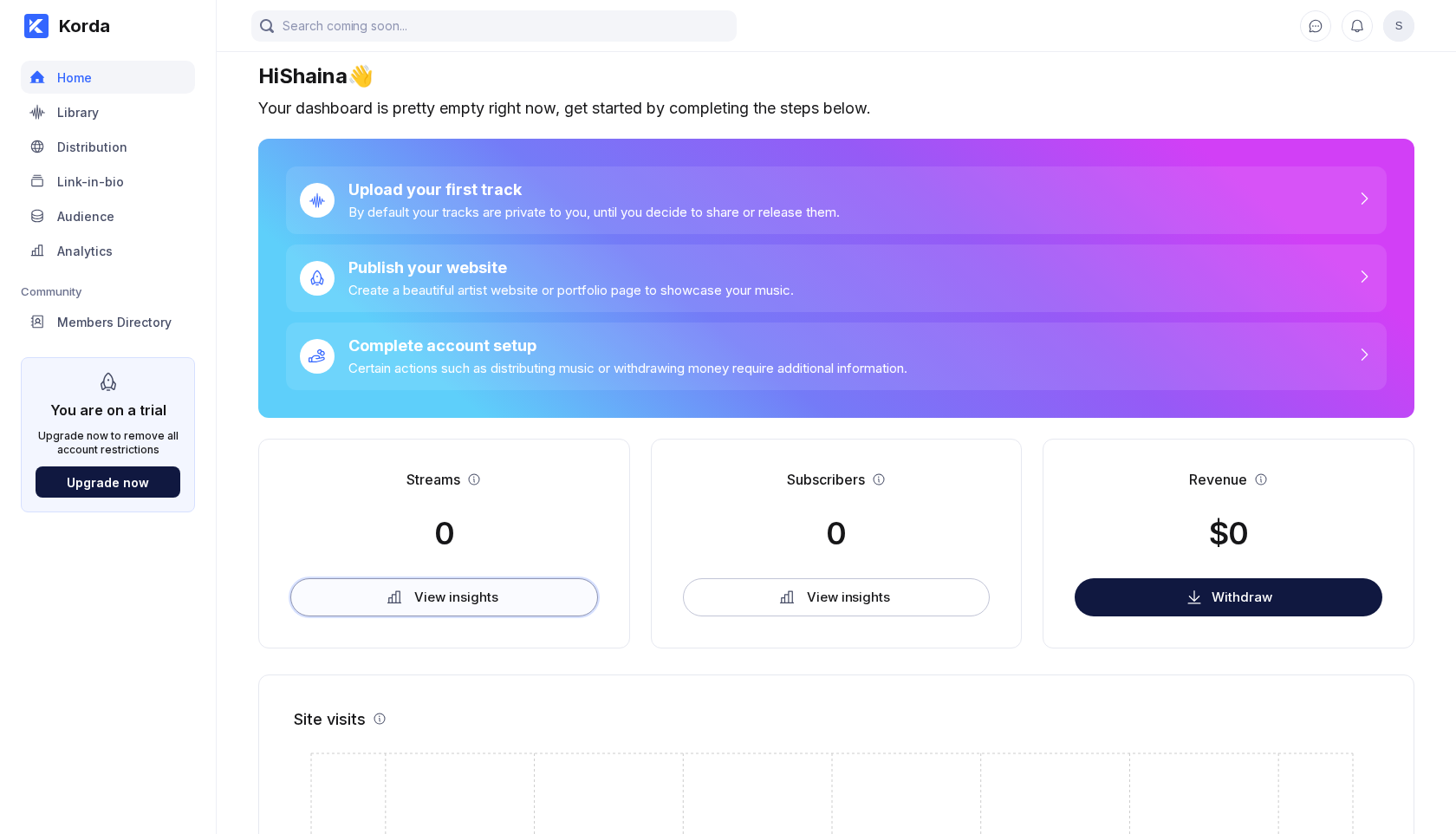
click at [531, 599] on button "View insights" at bounding box center [444, 597] width 308 height 38
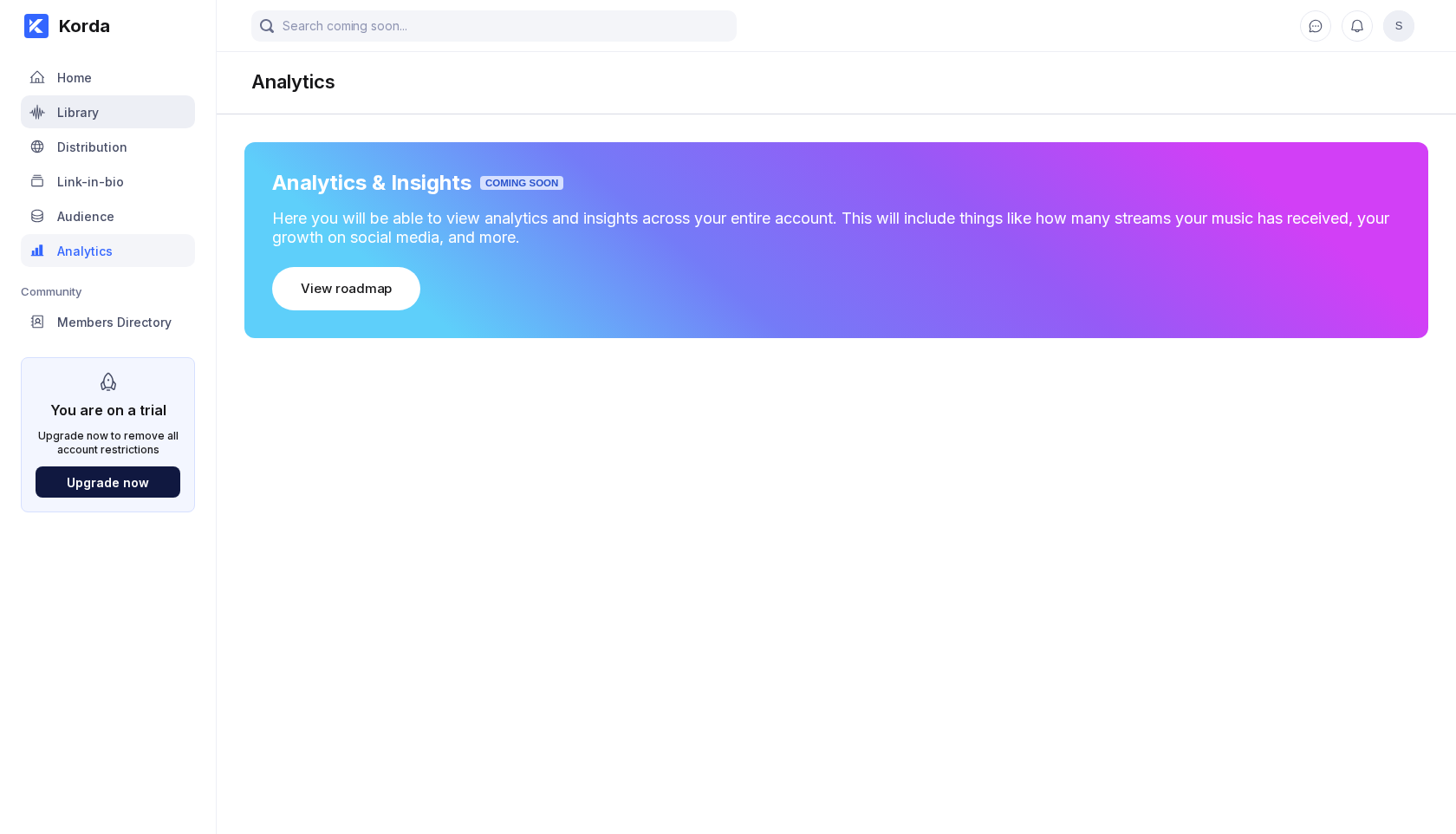
click at [103, 105] on div "Library" at bounding box center [108, 112] width 174 height 33
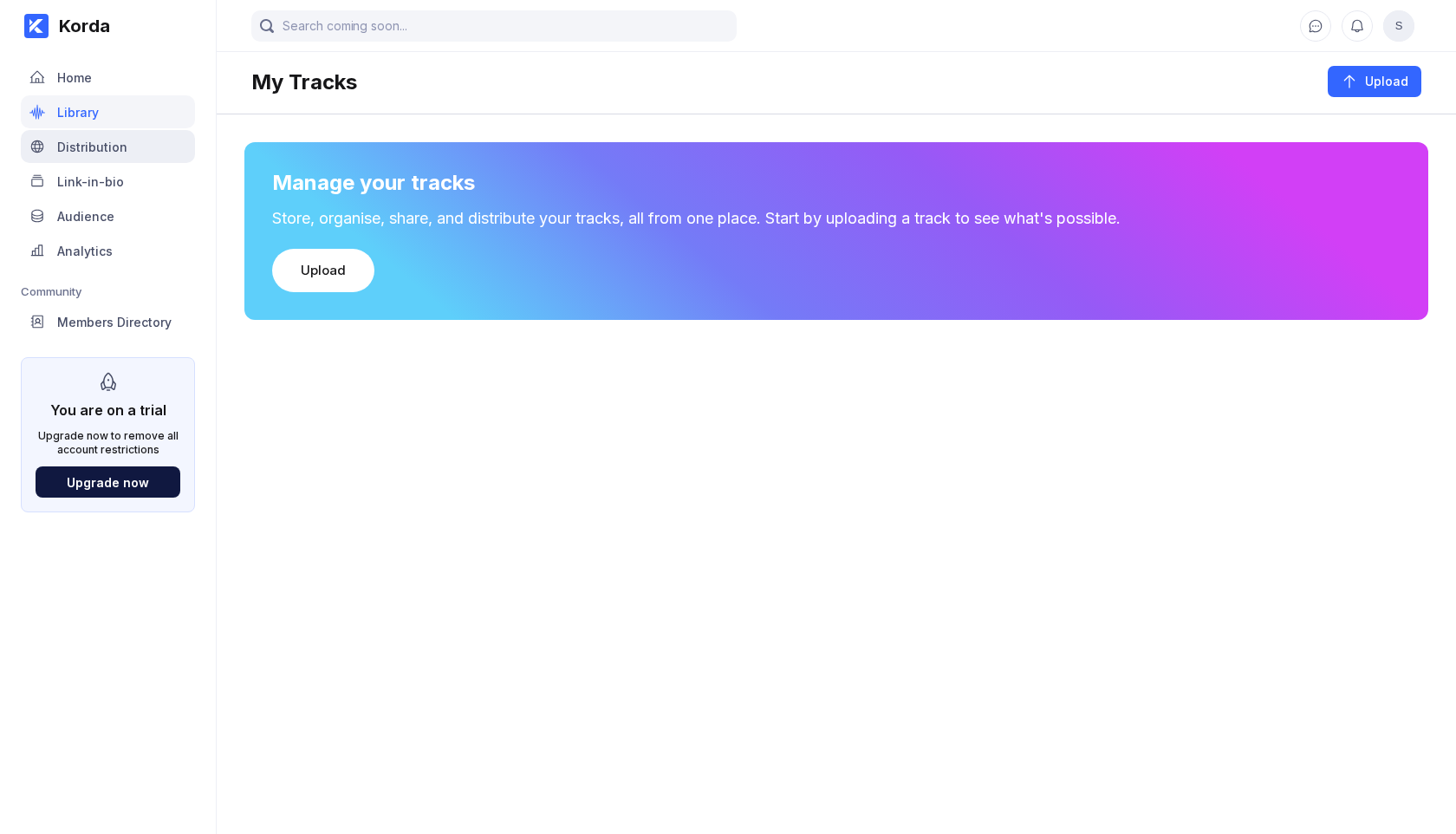
click at [93, 151] on div "Distribution" at bounding box center [93, 147] width 70 height 14
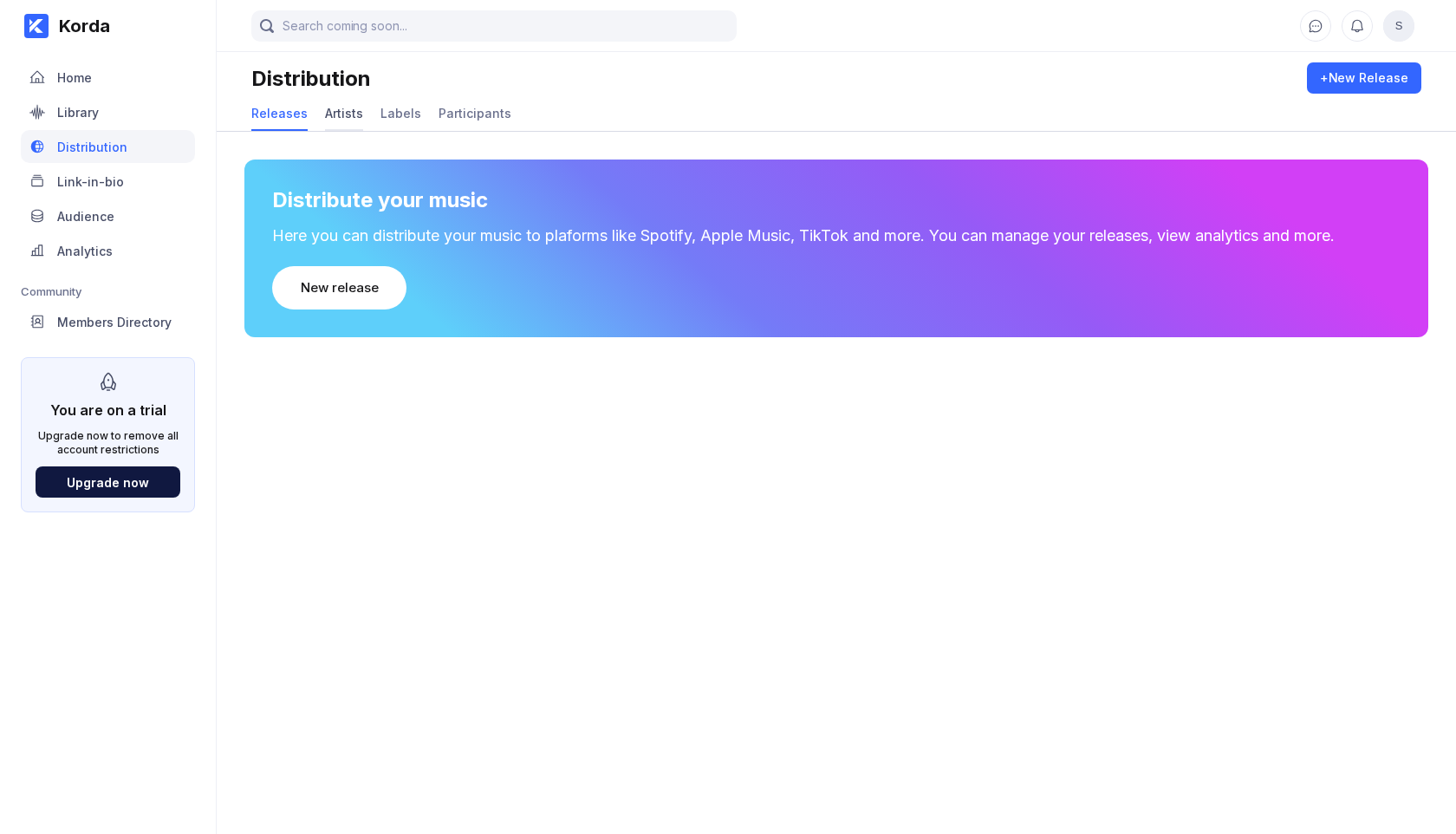
click at [339, 117] on div "Artists" at bounding box center [344, 113] width 38 height 14
click at [390, 112] on div "Labels" at bounding box center [400, 113] width 40 height 14
click at [456, 115] on div "Participants" at bounding box center [475, 113] width 73 height 14
click at [281, 117] on div "Releases" at bounding box center [279, 113] width 57 height 14
click at [108, 74] on div "Home" at bounding box center [108, 76] width 174 height 33
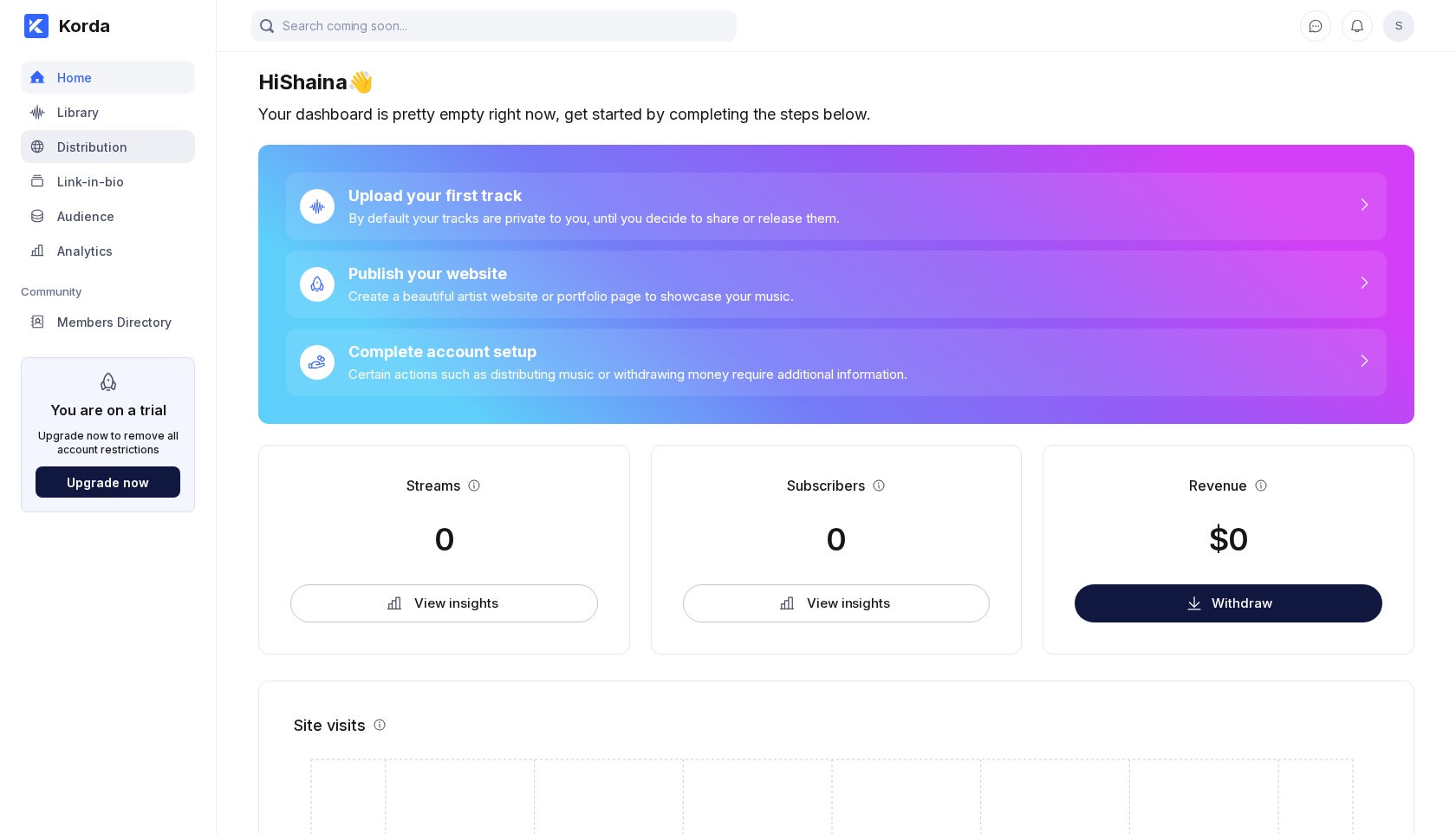
click at [112, 154] on div "Distribution" at bounding box center [108, 147] width 174 height 33
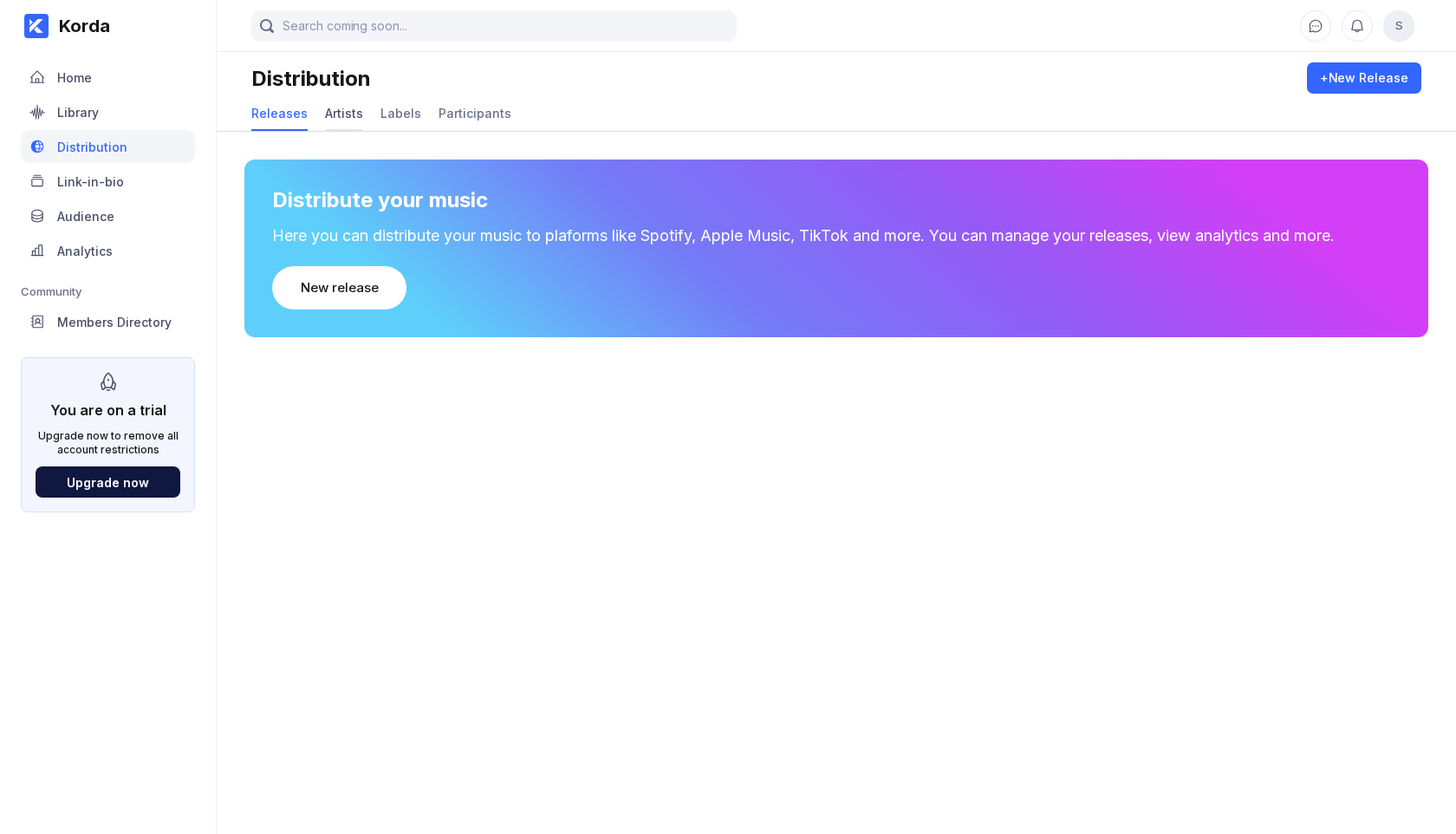
click at [343, 113] on div "Artists" at bounding box center [344, 113] width 38 height 14
click at [399, 115] on div "Labels" at bounding box center [400, 113] width 40 height 14
click at [474, 115] on div "Participants" at bounding box center [475, 113] width 73 height 14
click at [283, 112] on div "Releases" at bounding box center [279, 113] width 57 height 14
click at [118, 185] on div "Link-in-bio" at bounding box center [91, 182] width 67 height 14
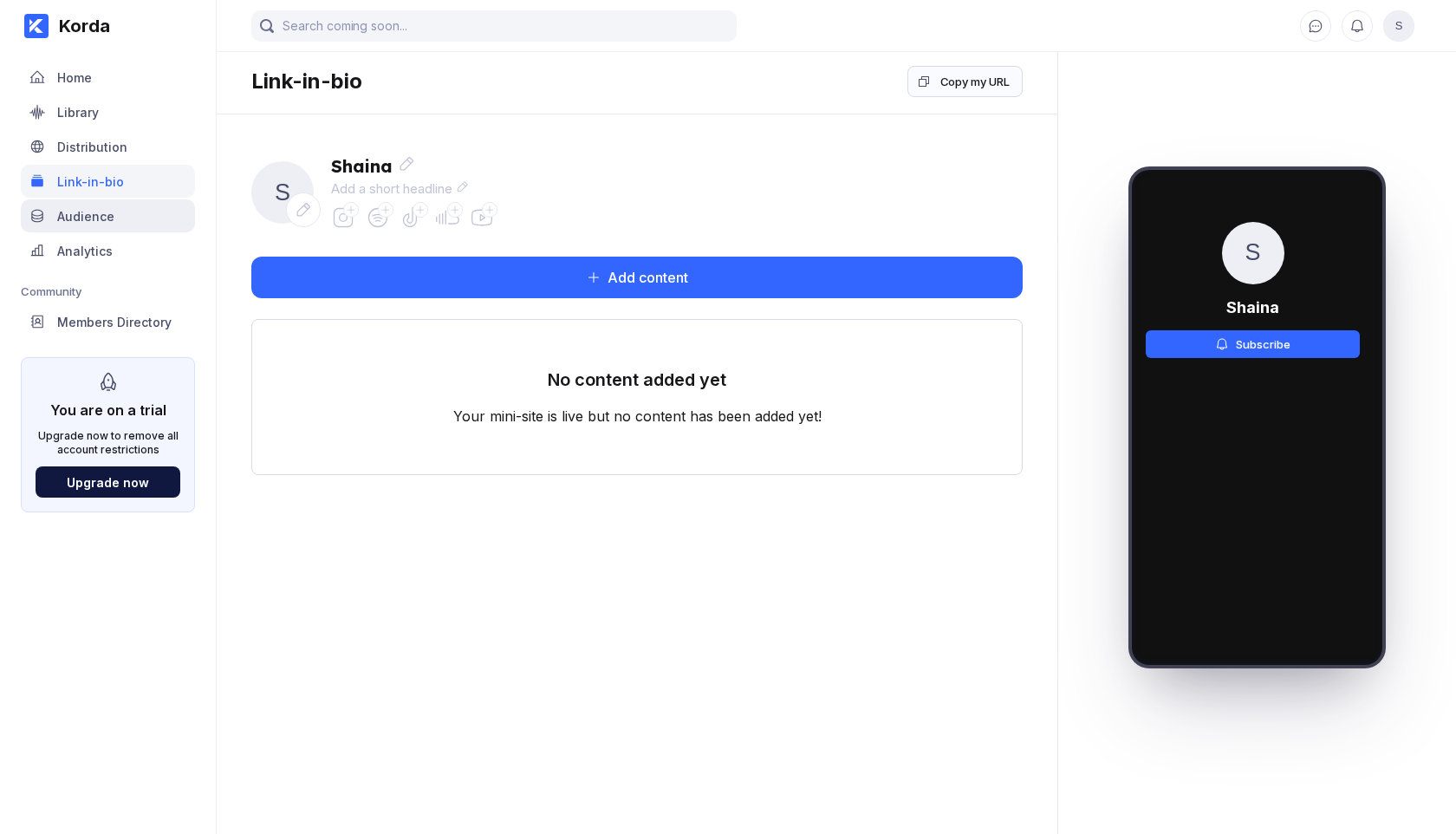
click at [113, 218] on div "Audience" at bounding box center [108, 216] width 174 height 33
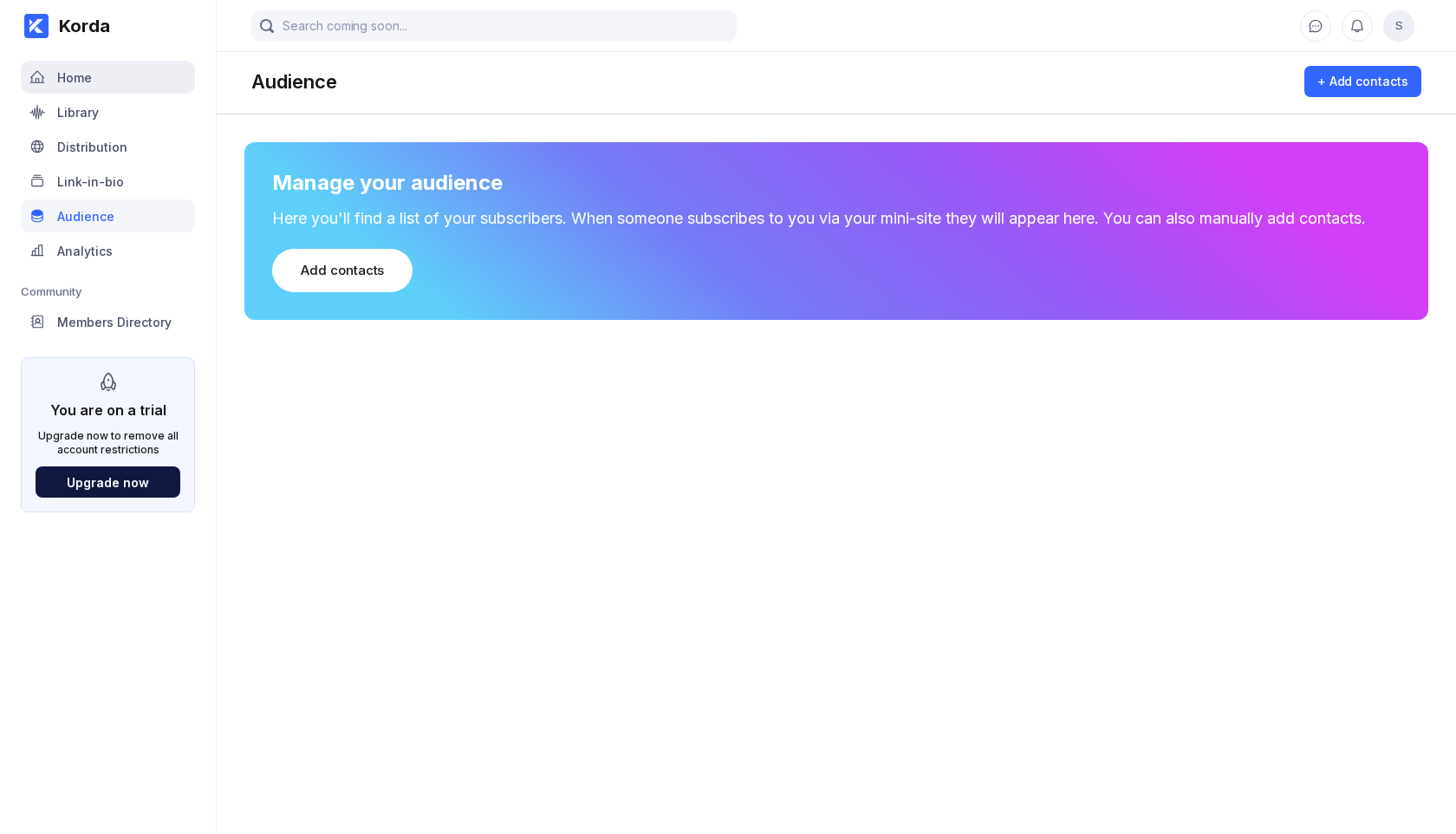
click at [78, 84] on div "Home" at bounding box center [75, 77] width 35 height 14
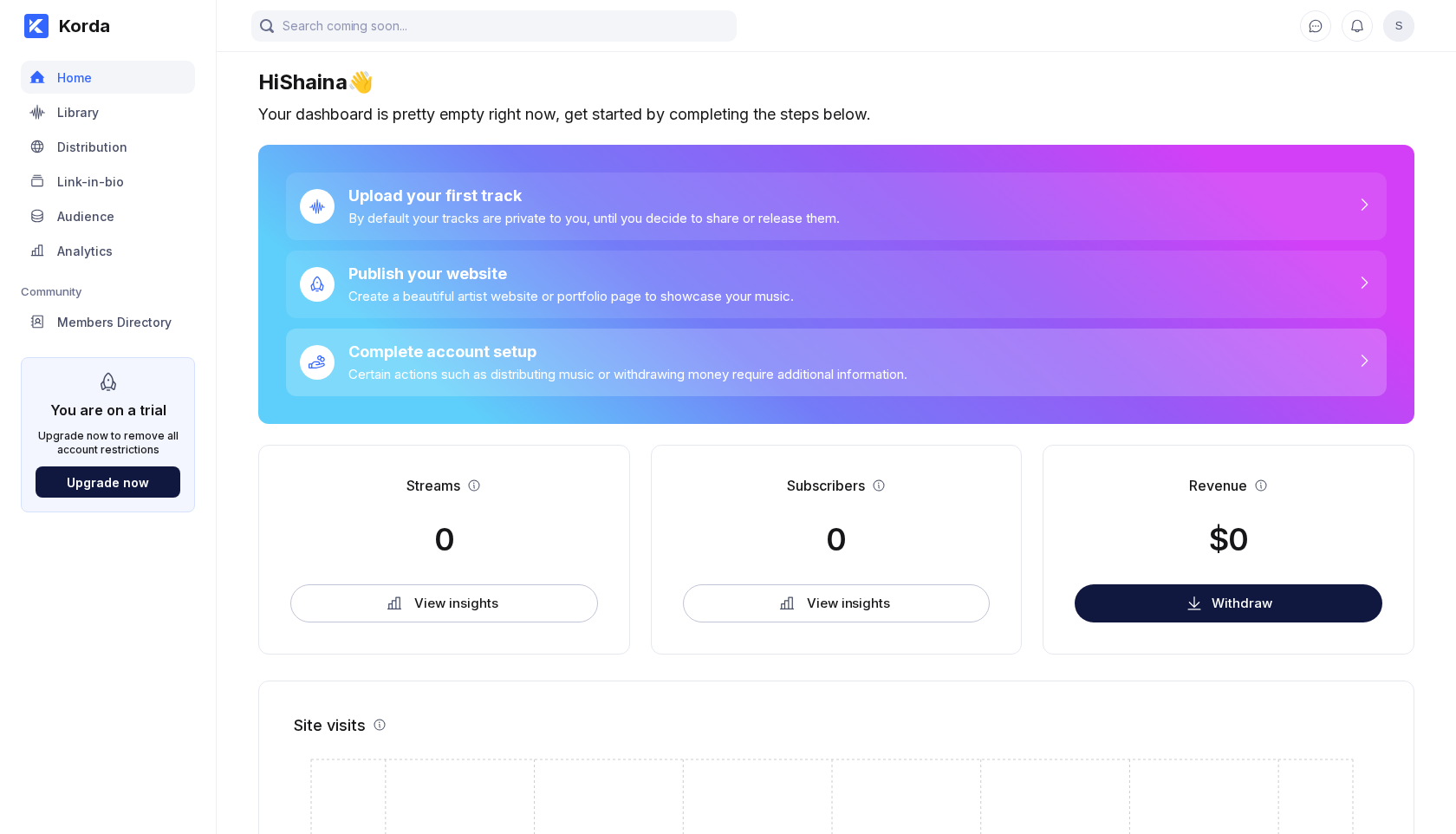
click at [409, 363] on div "Complete account setup Certain actions such as distributing music or withdrawin…" at bounding box center [621, 363] width 573 height 40
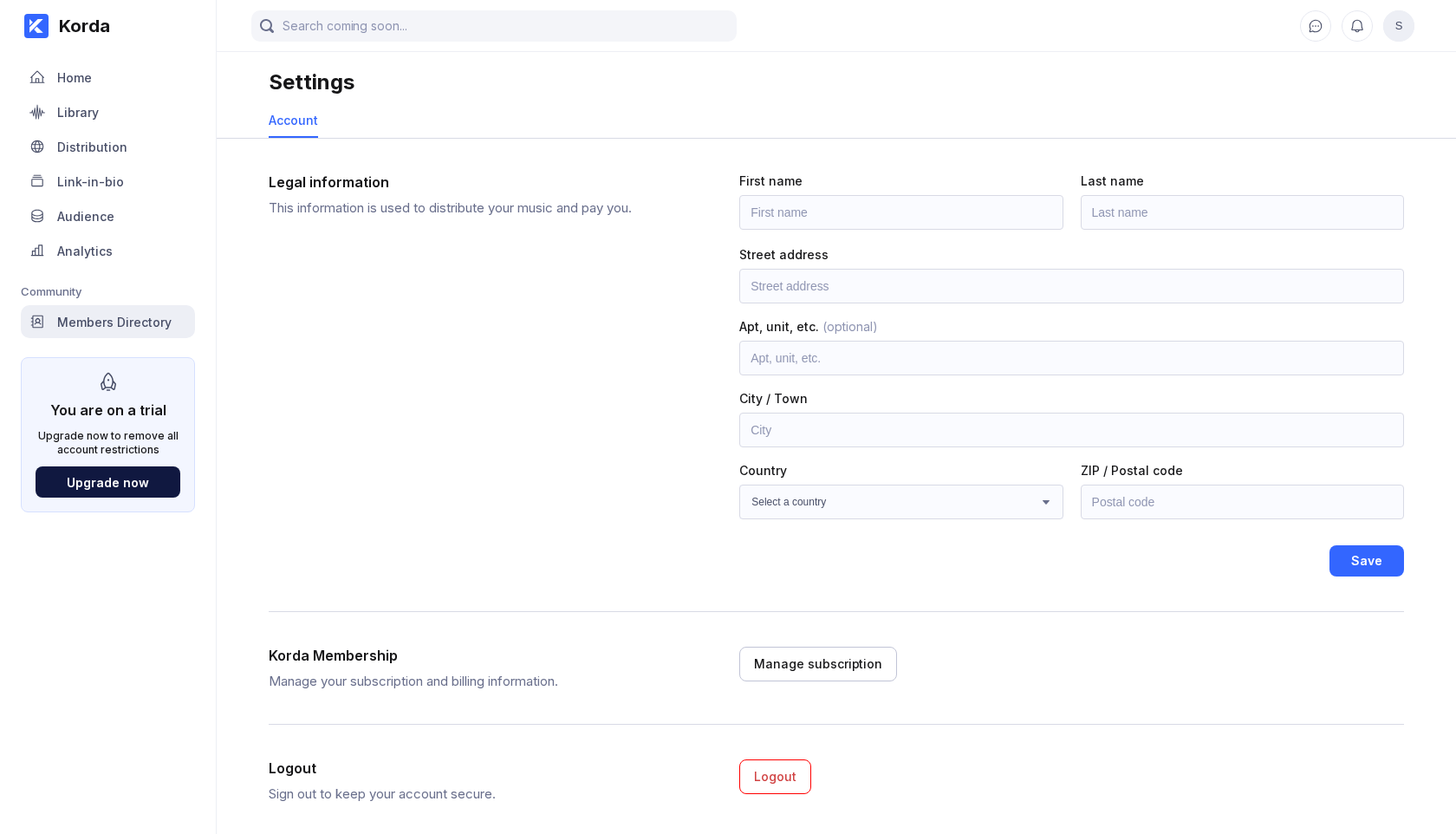
click at [120, 316] on div "Members Directory" at bounding box center [114, 322] width 114 height 14
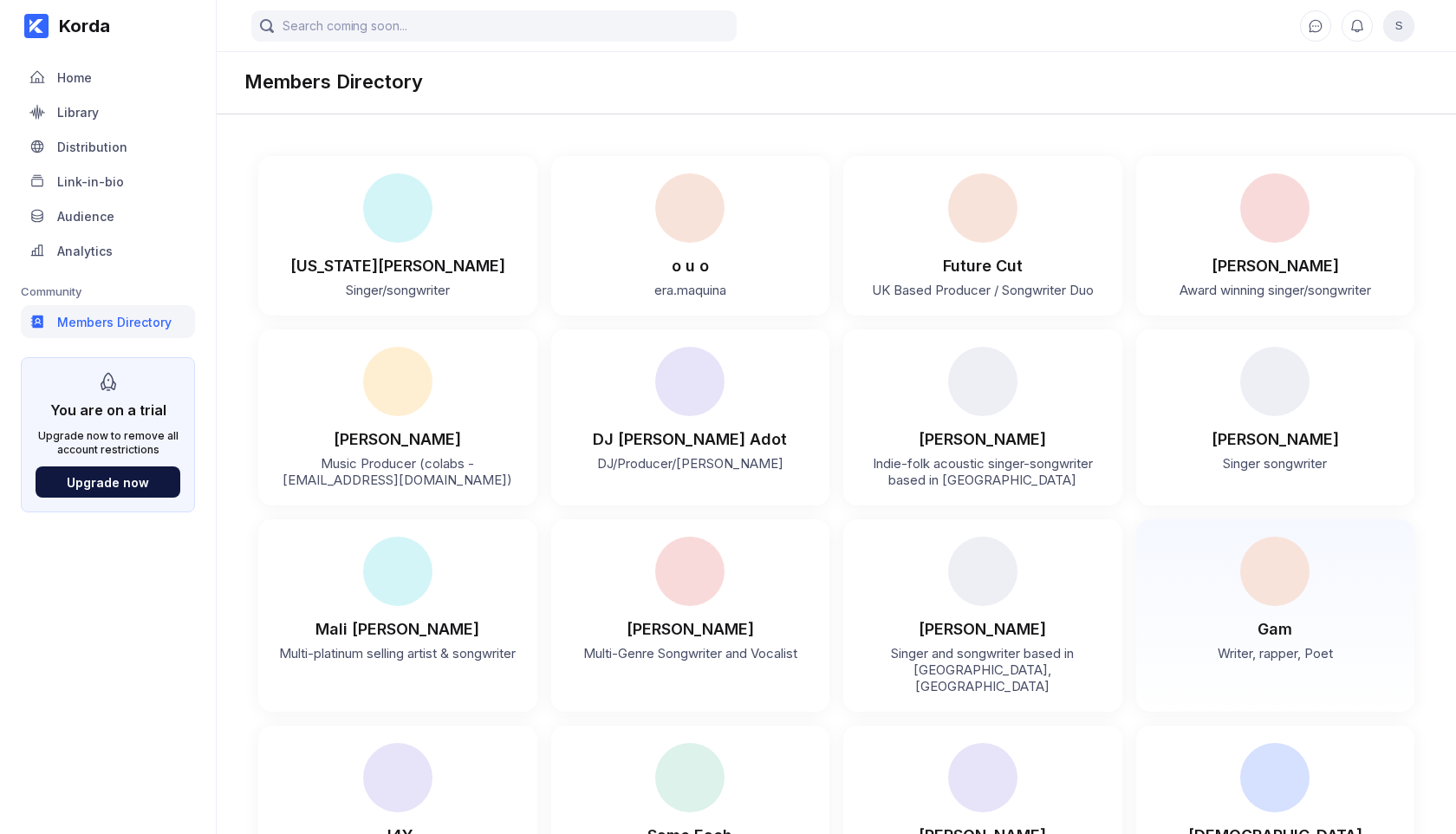
click at [1273, 567] on img at bounding box center [1274, 570] width 69 height 69
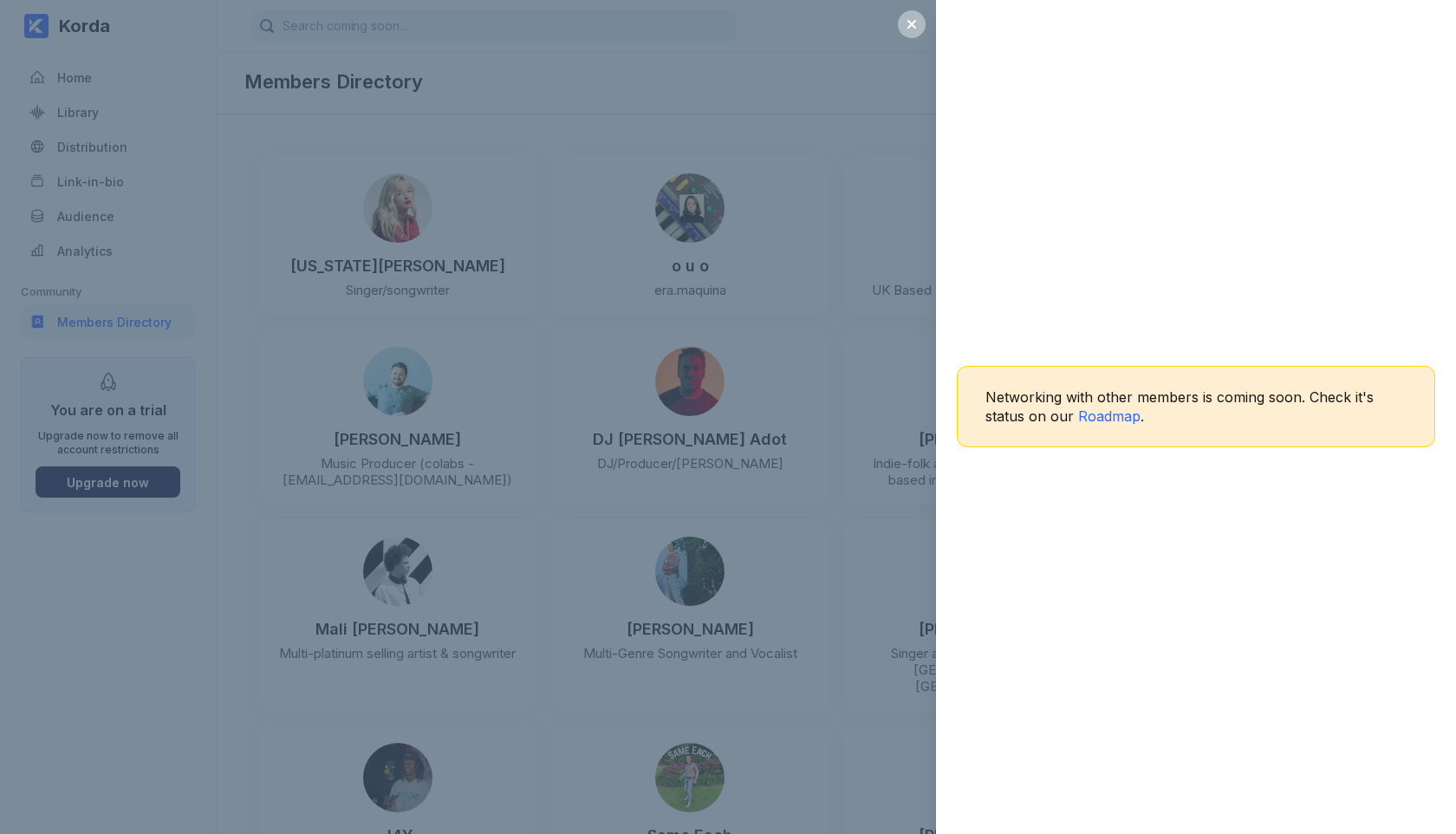
click at [866, 150] on div "Networking with other members is coming soon. Check it's status on our Roadmap ." at bounding box center [728, 417] width 1456 height 834
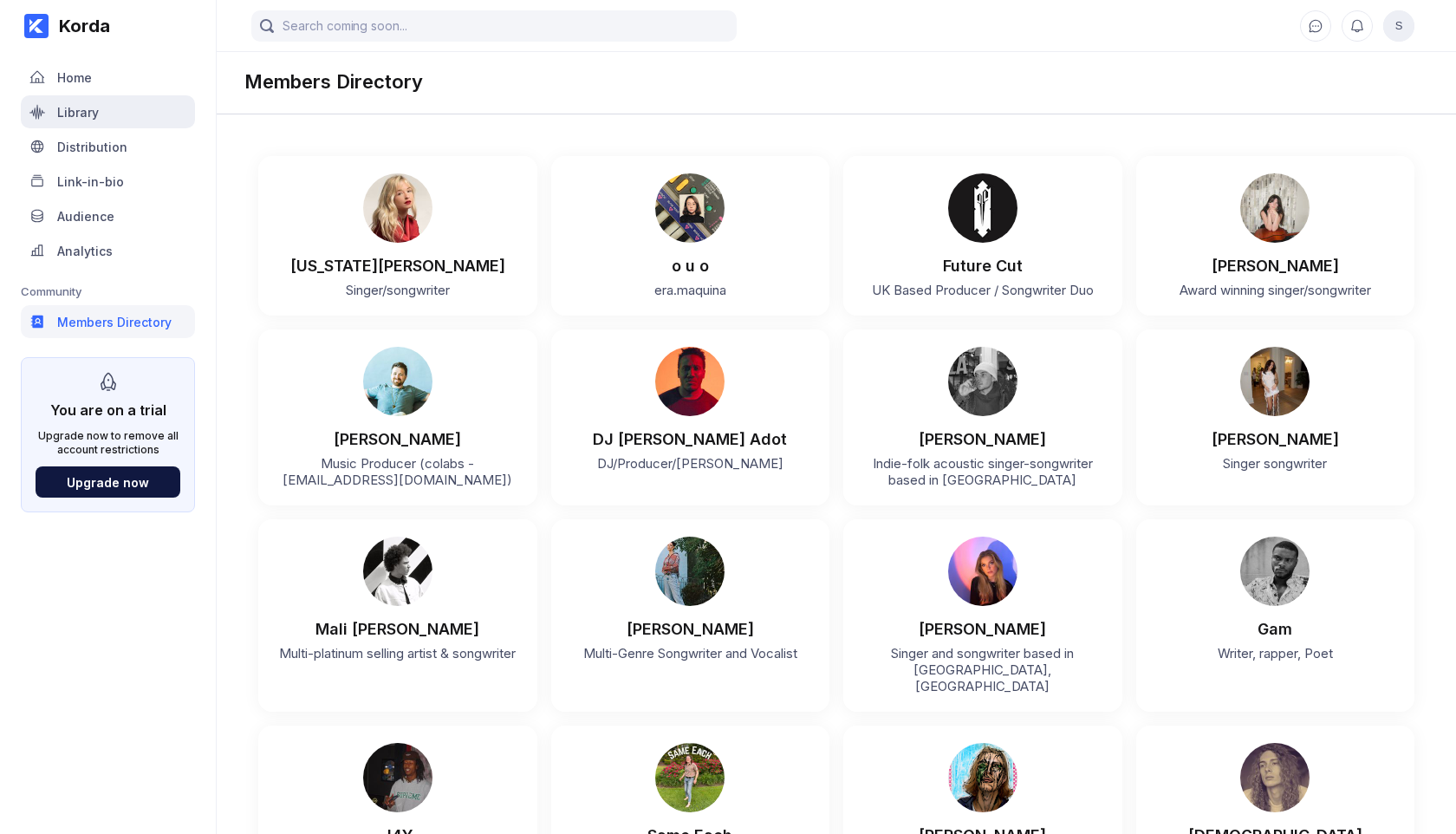
click at [83, 112] on div "Library" at bounding box center [78, 112] width 41 height 14
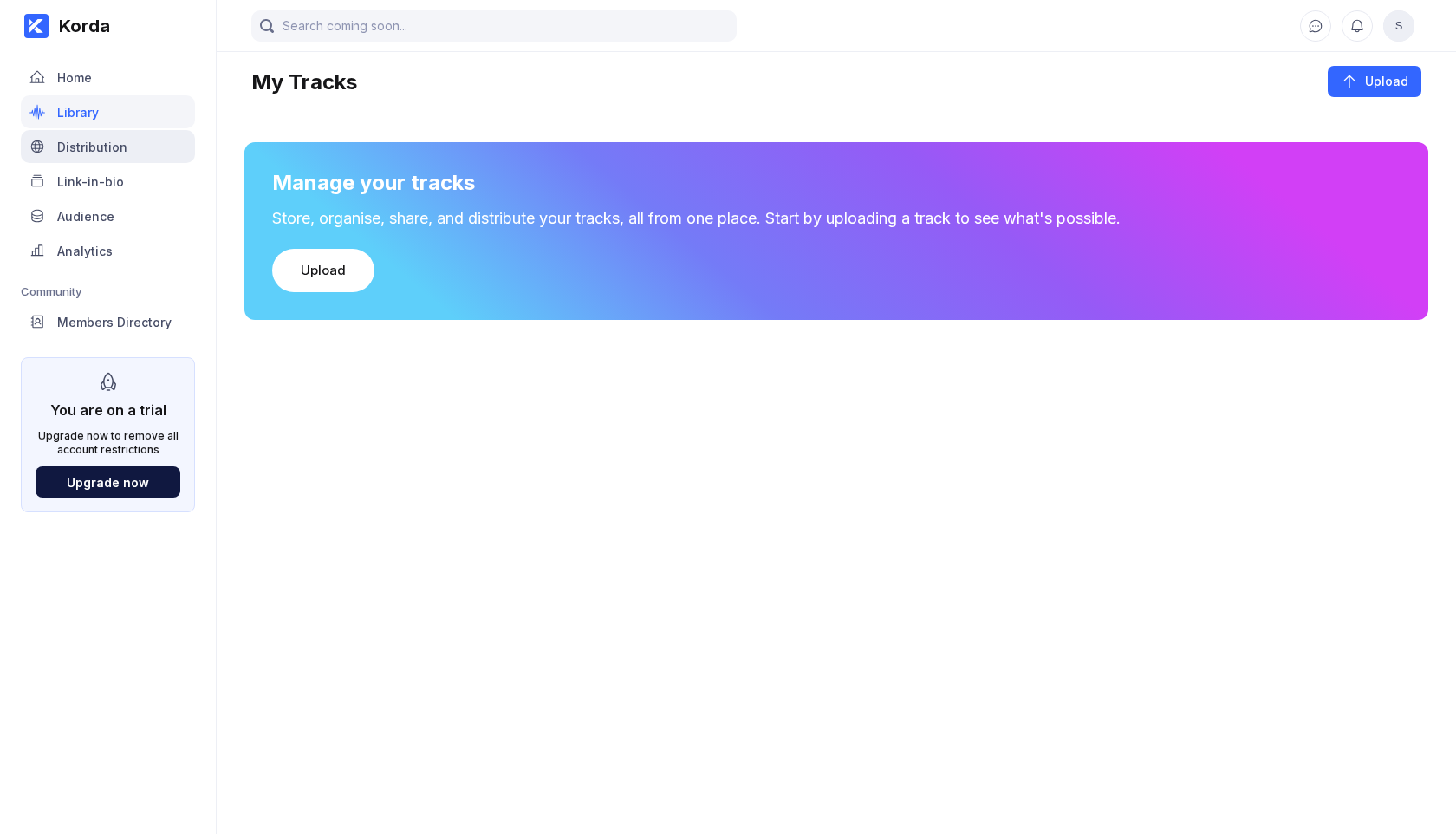
click at [80, 147] on div "Distribution" at bounding box center [93, 147] width 70 height 14
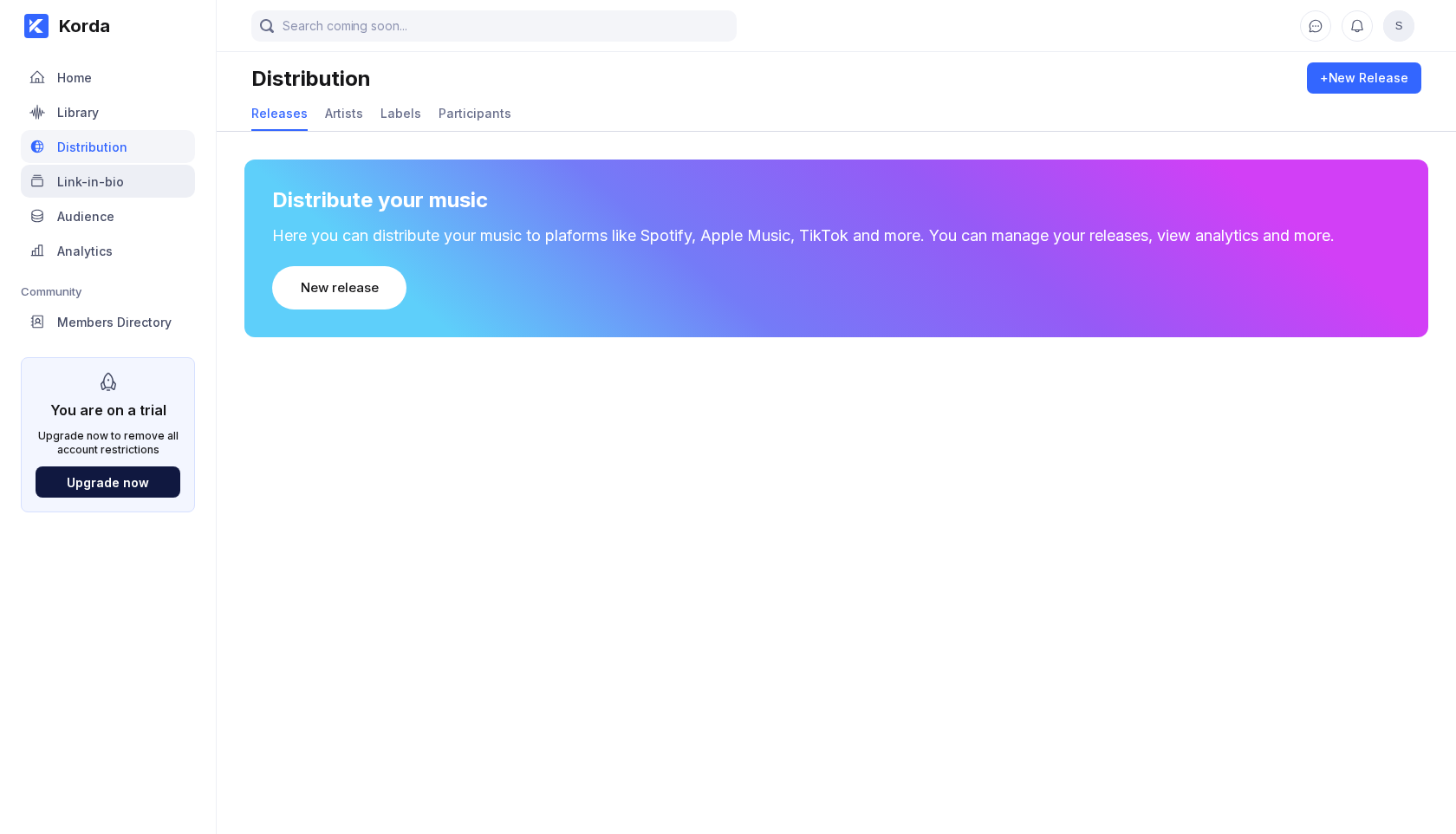
click at [86, 186] on div "Link-in-bio" at bounding box center [91, 182] width 67 height 14
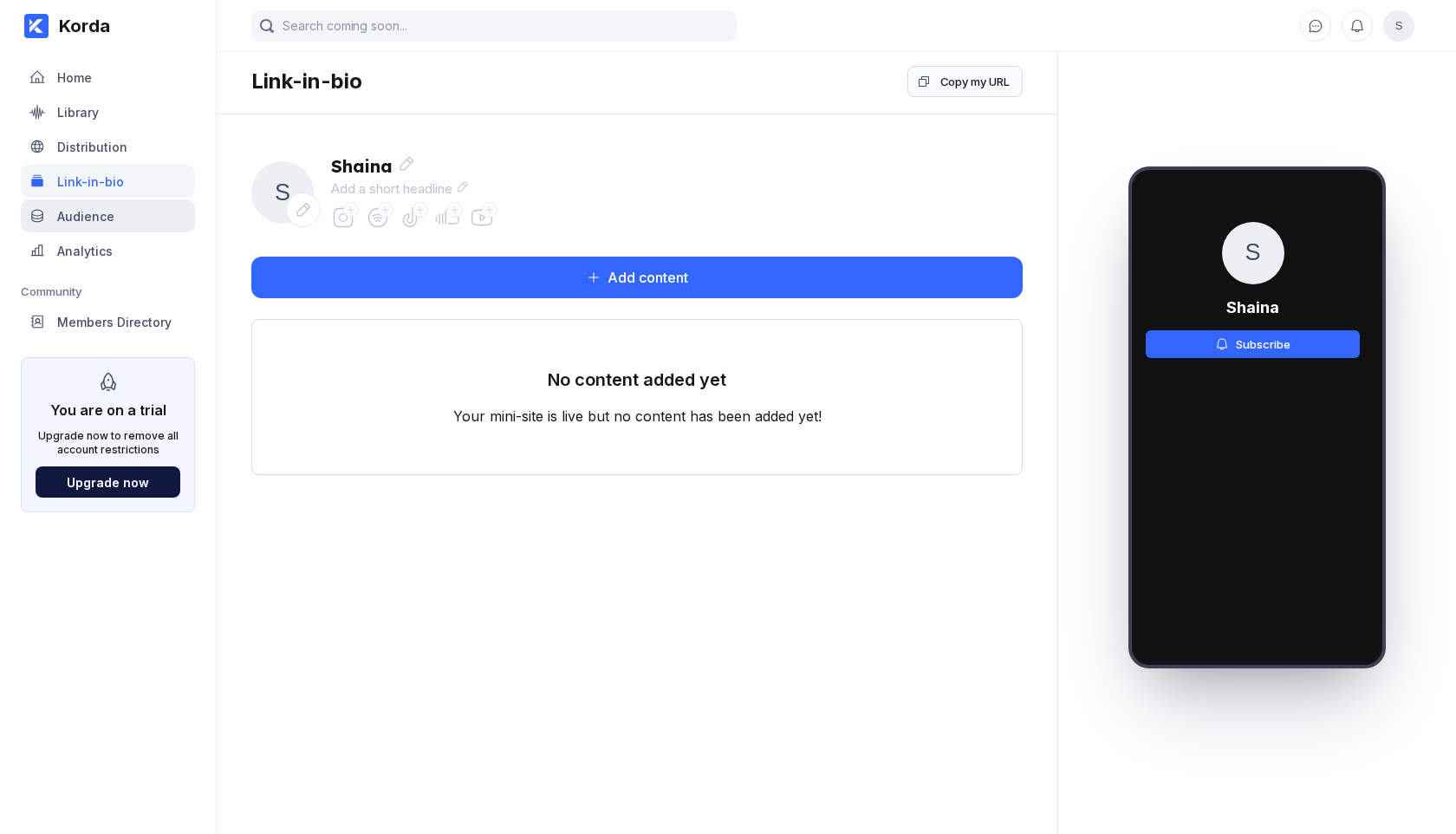
click at [97, 210] on div "Audience" at bounding box center [86, 216] width 58 height 14
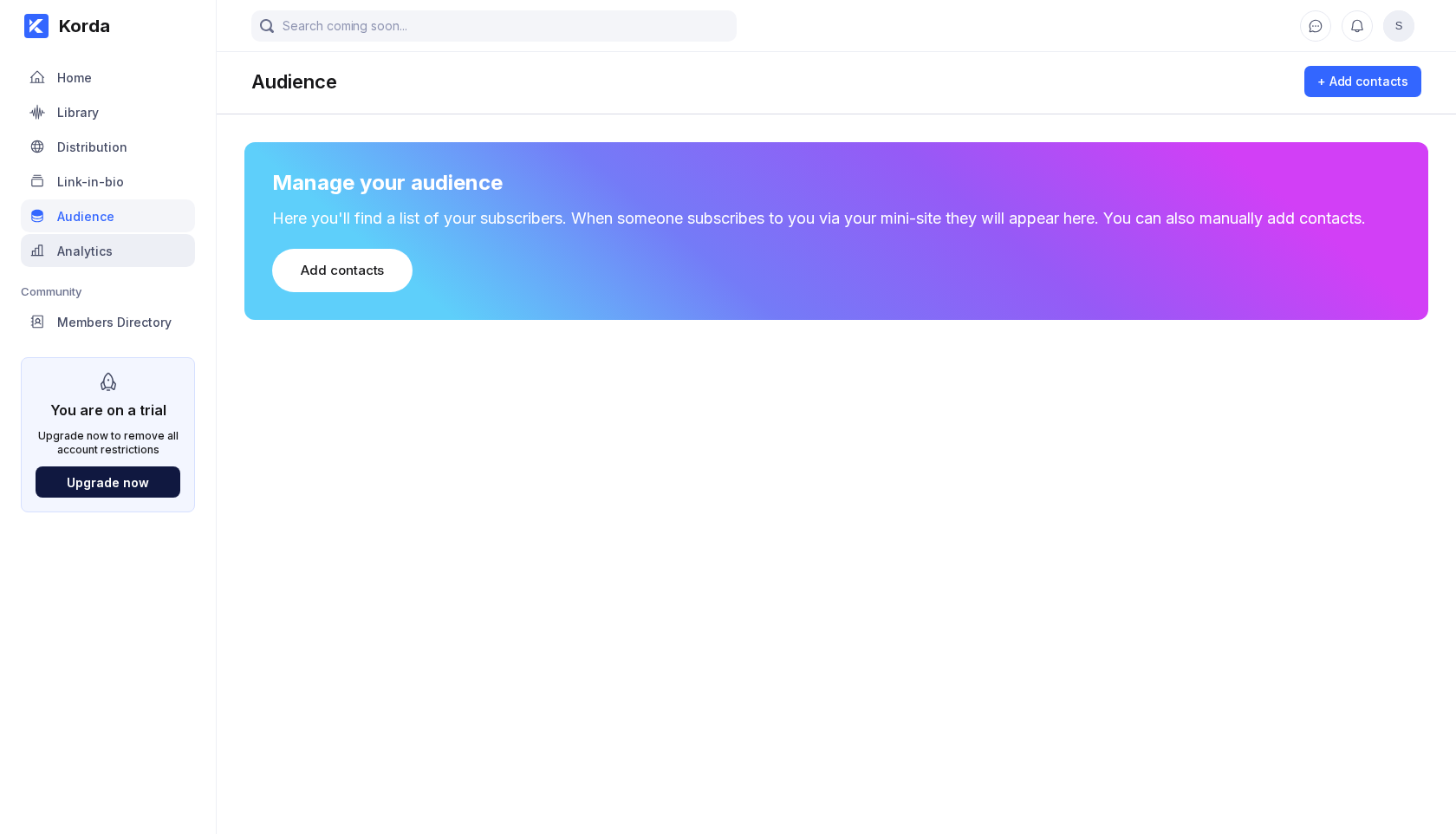
click at [100, 248] on div "Analytics" at bounding box center [85, 251] width 56 height 14
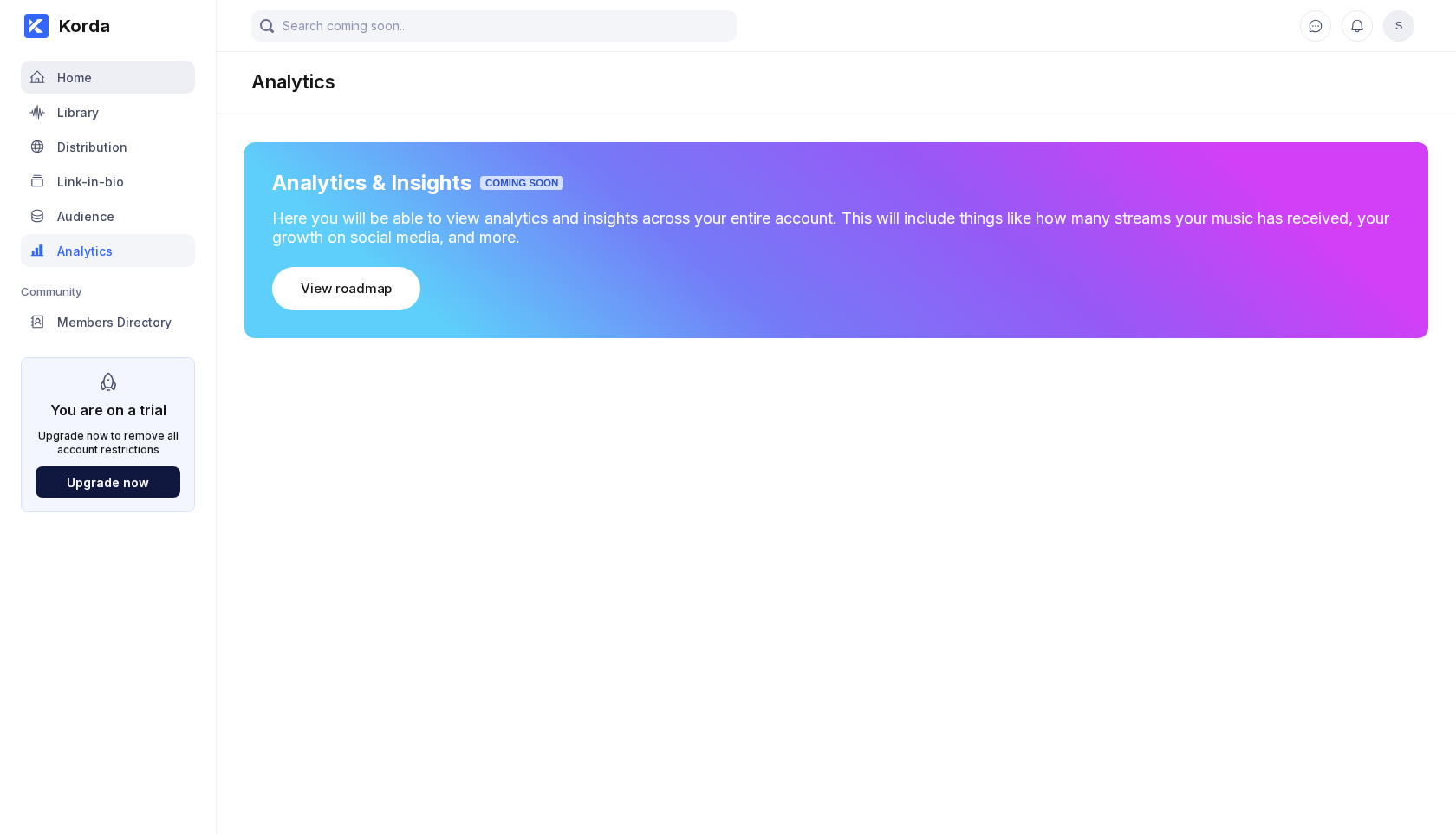
click at [70, 85] on div "Home" at bounding box center [108, 76] width 174 height 33
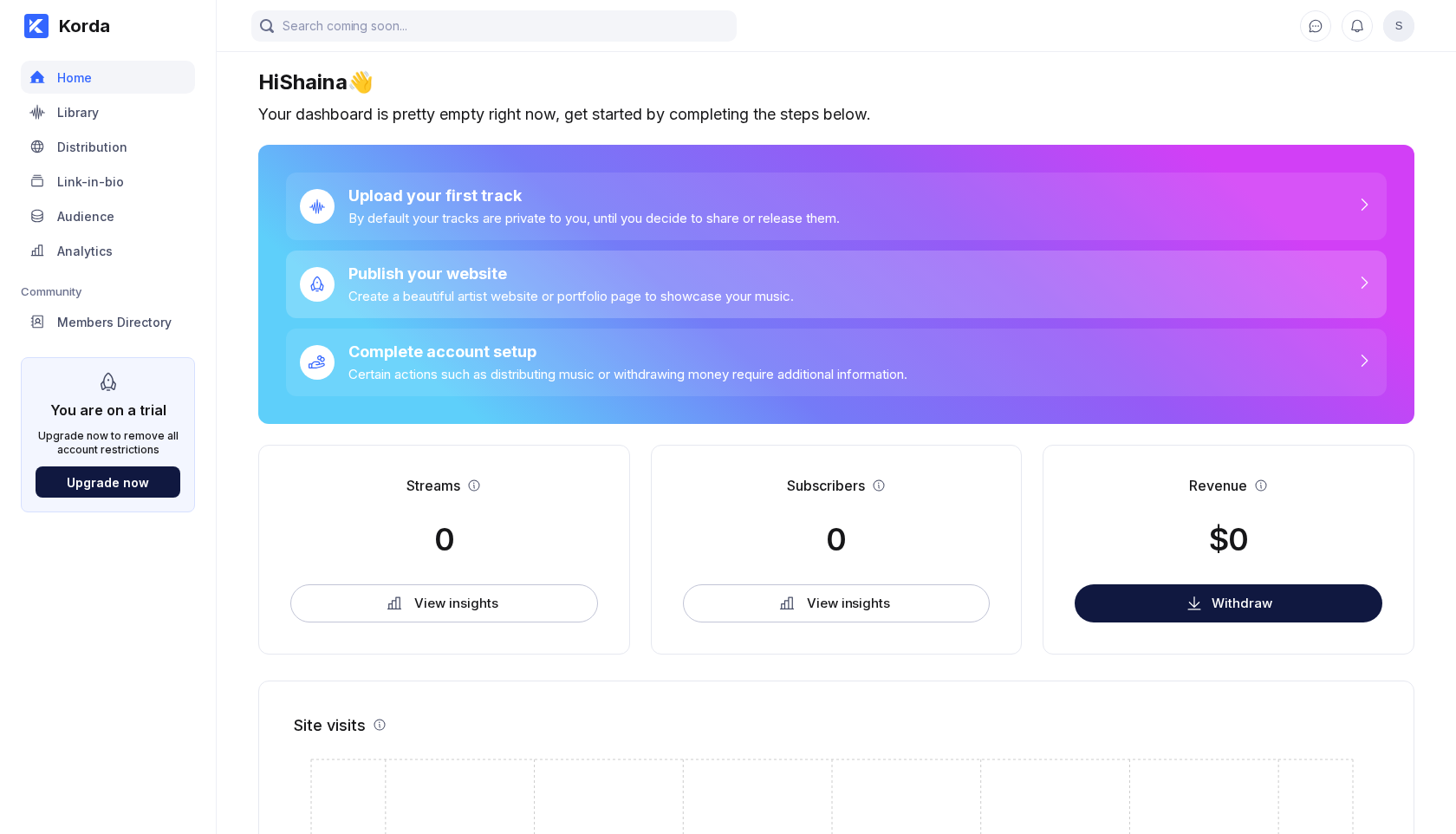
click at [571, 297] on div "Create a beautiful artist website or portfolio page to showcase your music." at bounding box center [570, 296] width 445 height 16
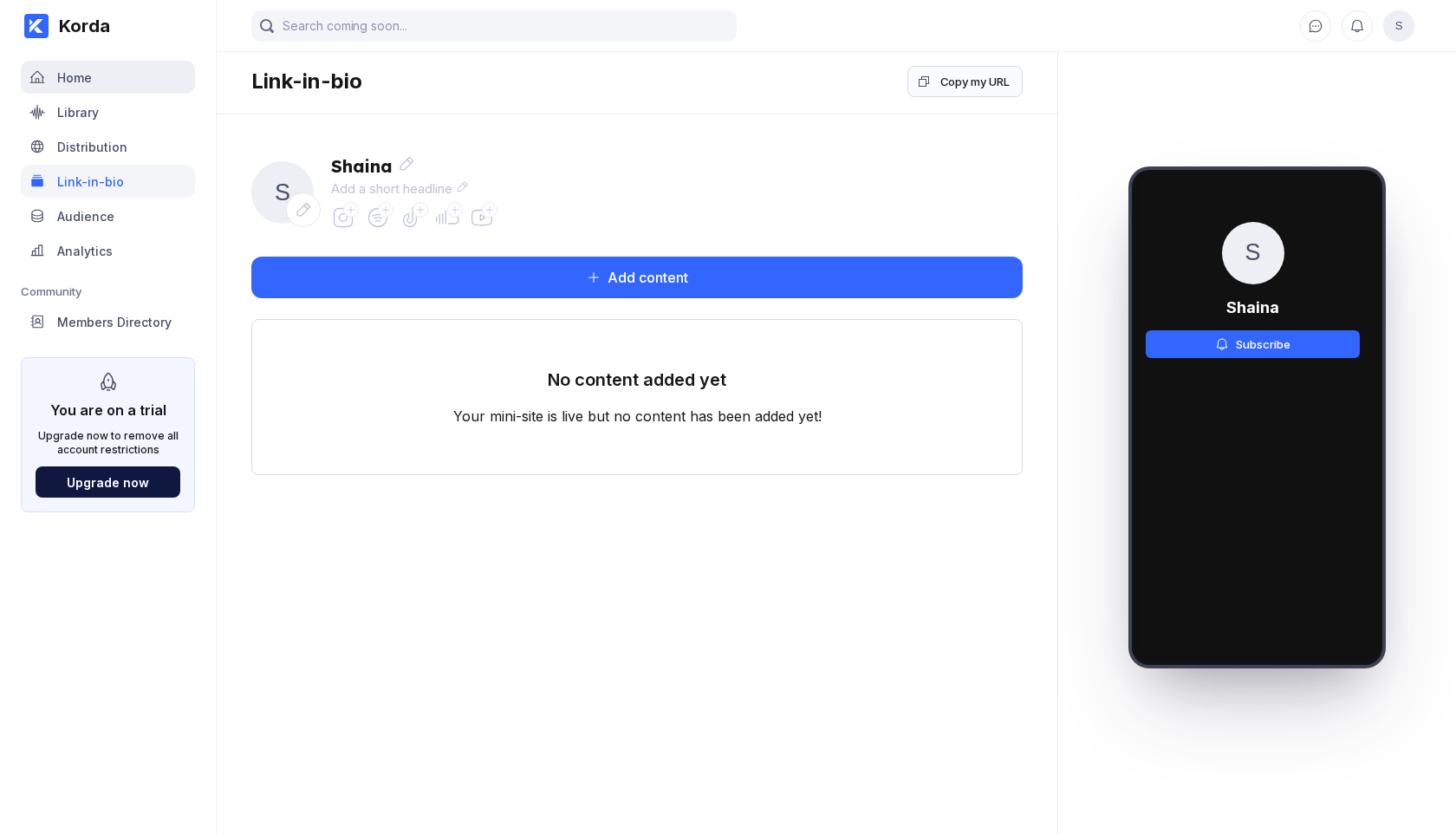
click at [85, 79] on div "Home" at bounding box center [75, 77] width 35 height 14
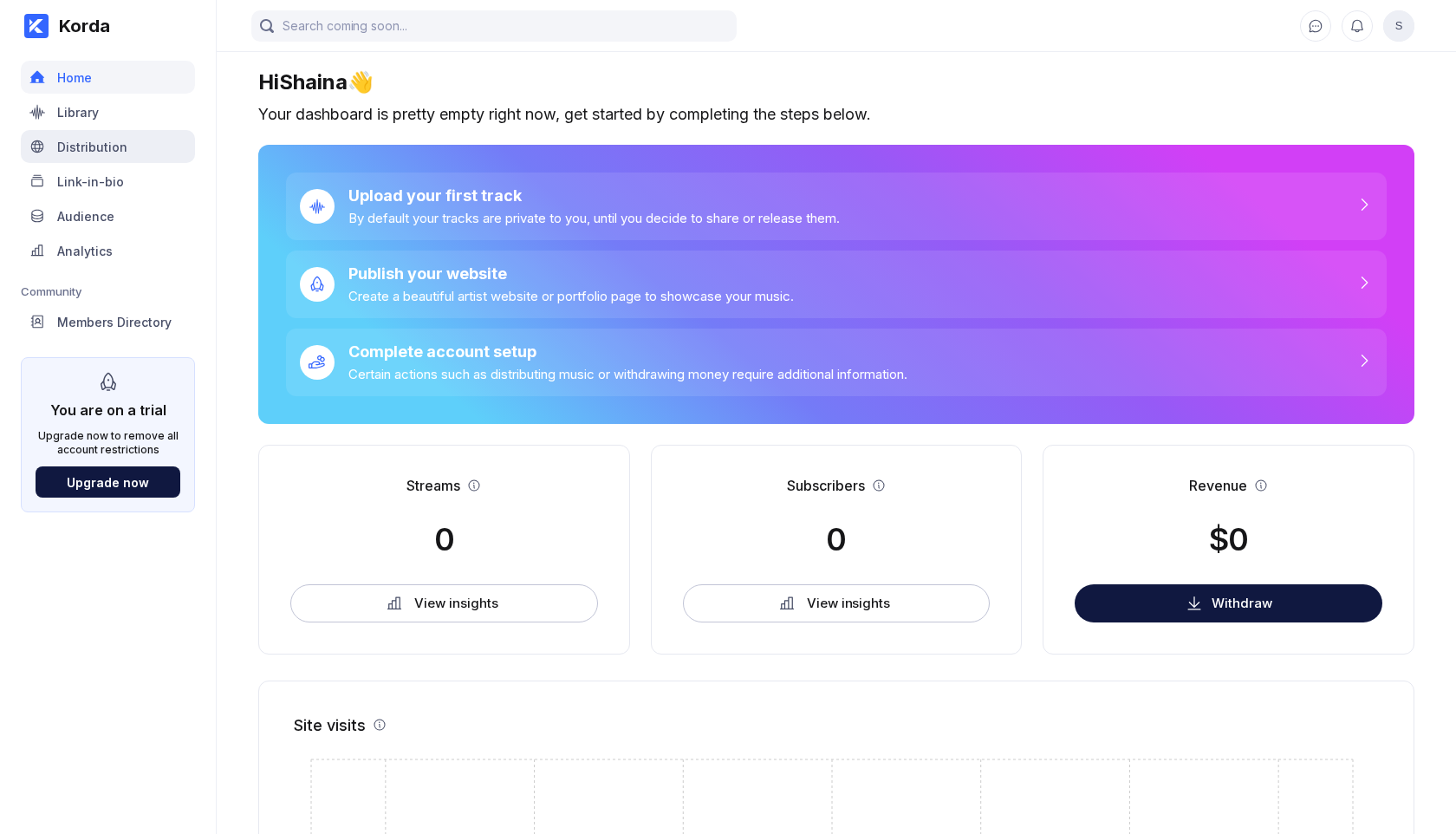
click at [89, 136] on div "Distribution" at bounding box center [108, 147] width 174 height 33
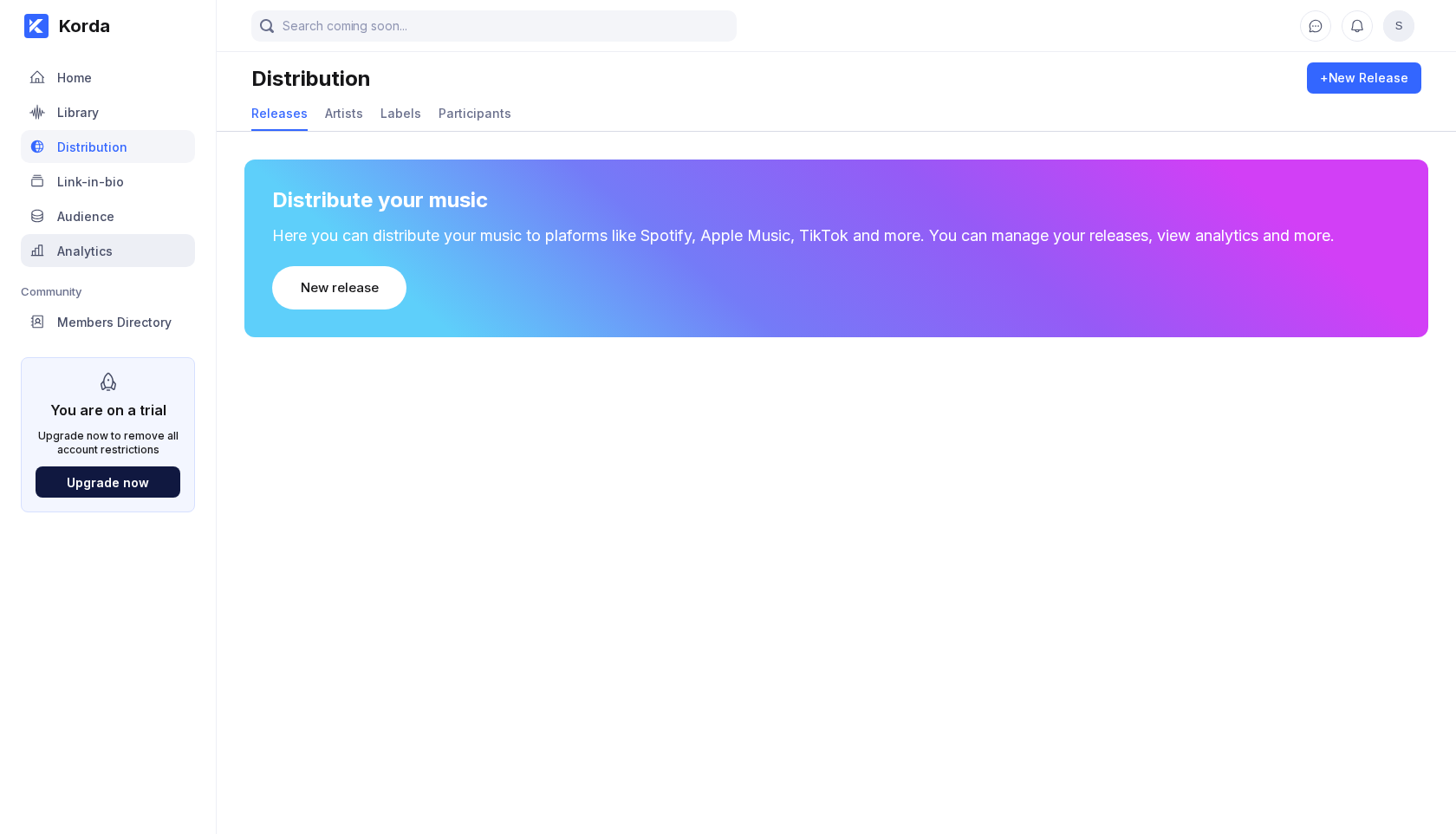
click at [83, 251] on div "Analytics" at bounding box center [85, 251] width 56 height 14
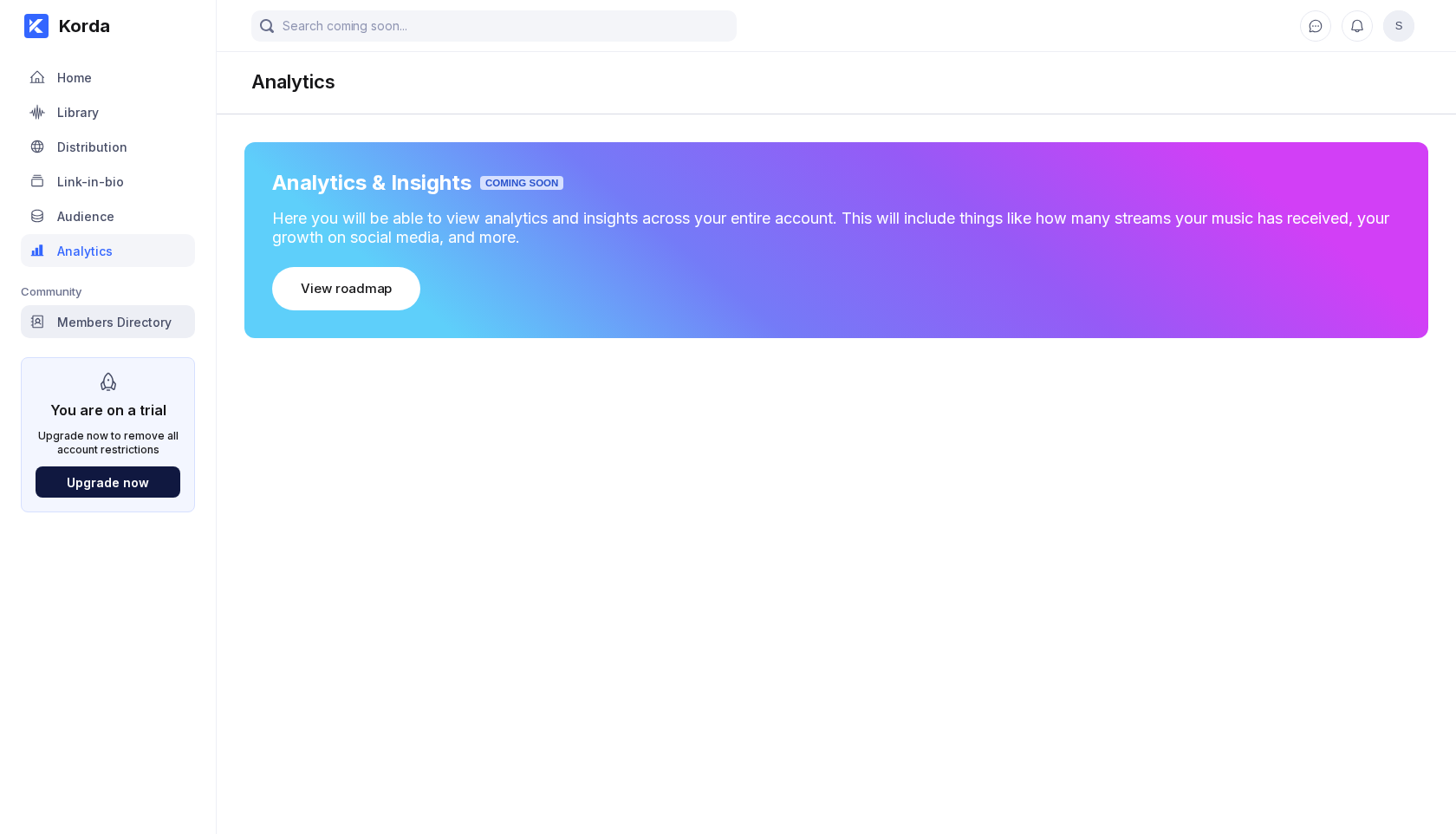
click at [111, 318] on div "Members Directory" at bounding box center [114, 322] width 114 height 14
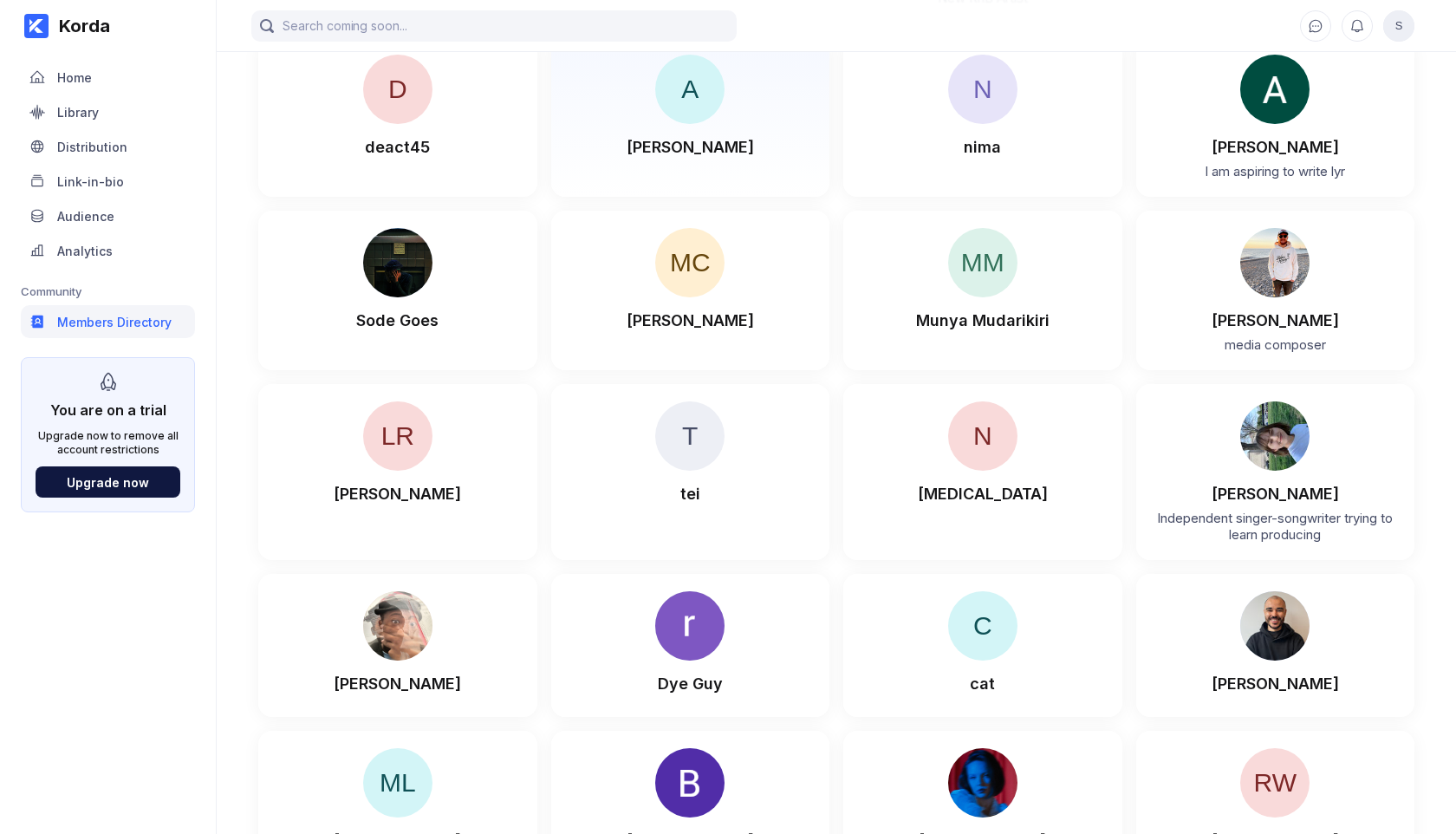
scroll to position [7343, 0]
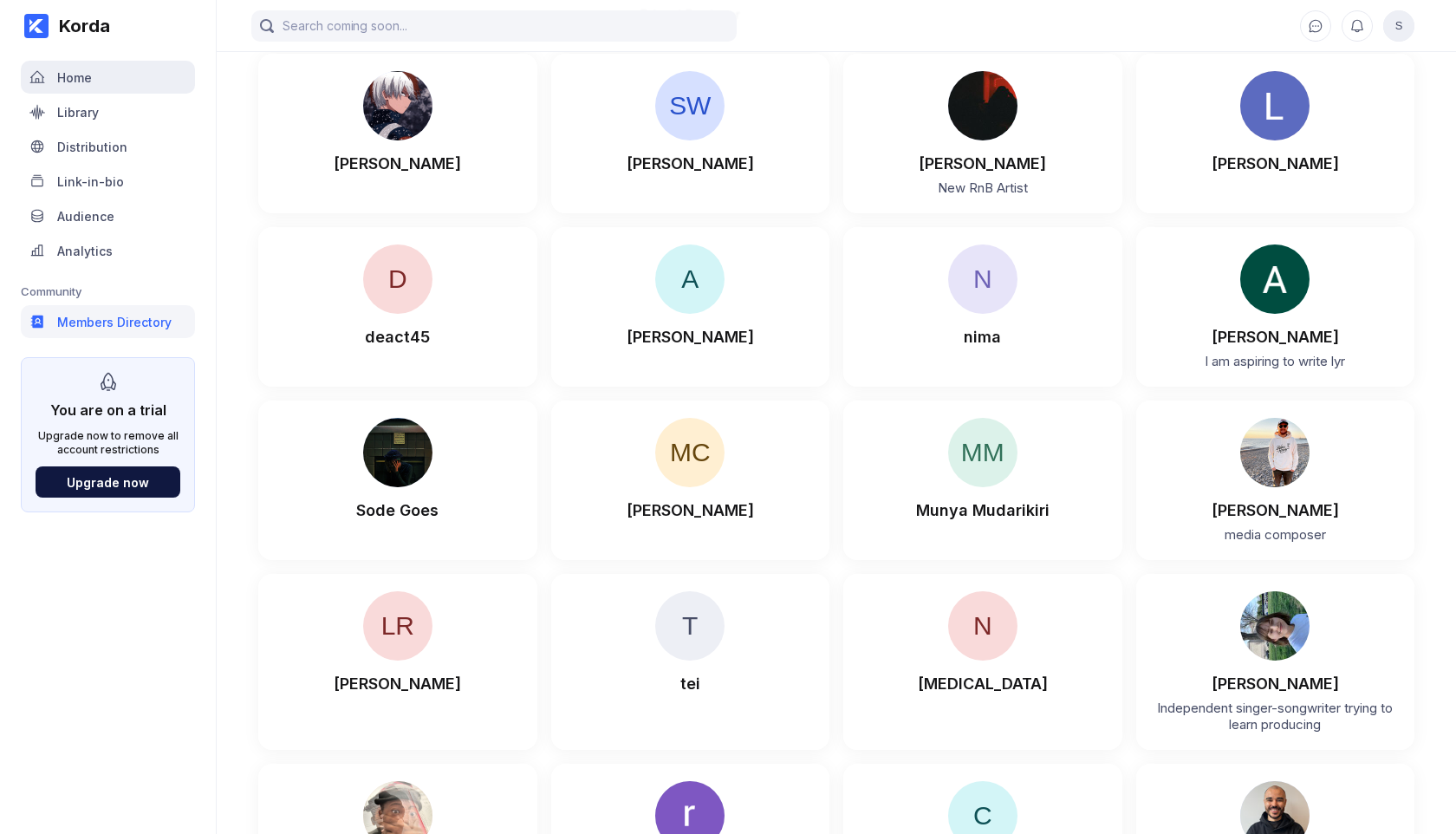
click at [121, 84] on div "Home" at bounding box center [108, 76] width 174 height 33
